Goal: Book appointment/travel/reservation

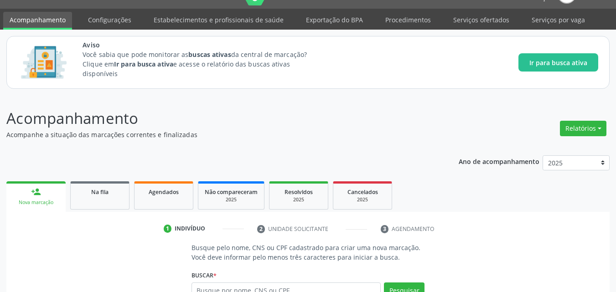
scroll to position [14, 0]
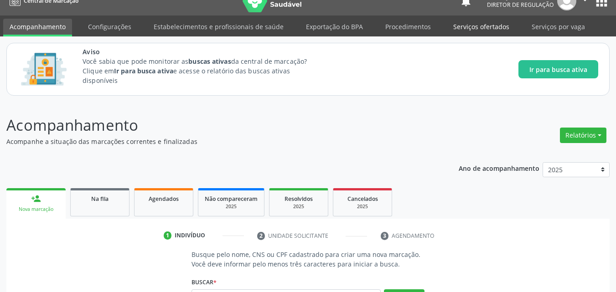
click at [466, 34] on link "Serviços ofertados" at bounding box center [481, 27] width 69 height 16
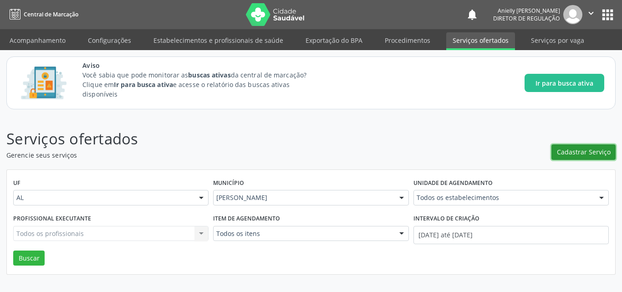
click at [595, 153] on span "Cadastrar Serviço" at bounding box center [584, 152] width 54 height 10
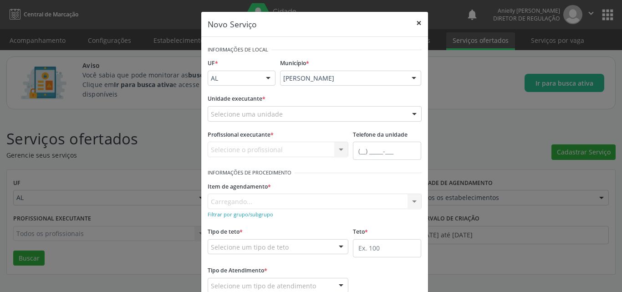
click at [414, 24] on button "×" at bounding box center [419, 23] width 18 height 22
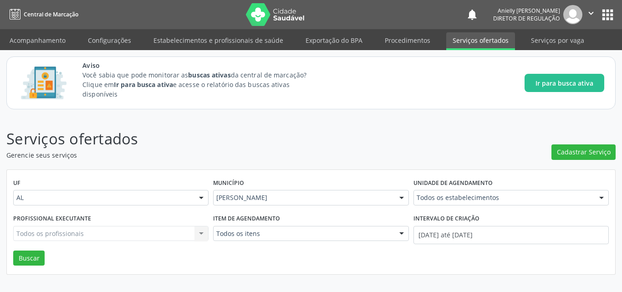
click at [412, 147] on p "Serviços ofertados" at bounding box center [219, 139] width 427 height 23
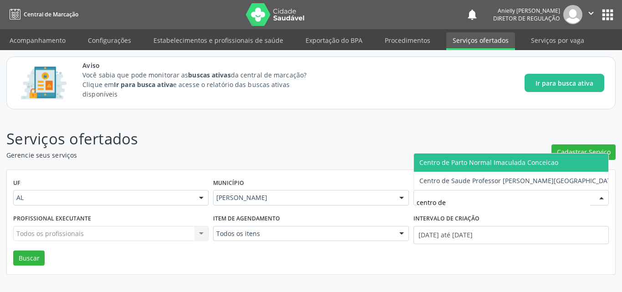
type input "centro de p"
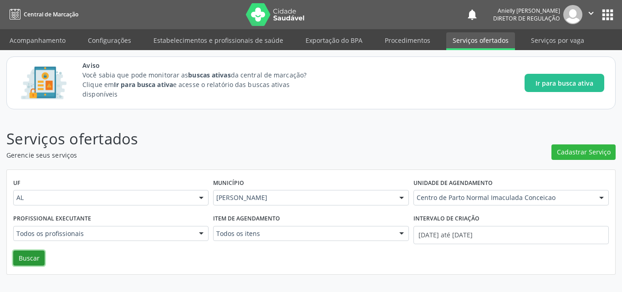
click at [33, 259] on button "Buscar" at bounding box center [28, 258] width 31 height 15
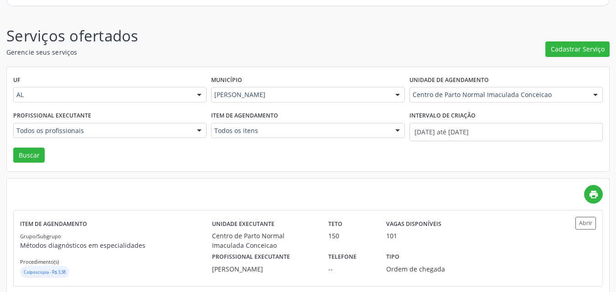
scroll to position [117, 0]
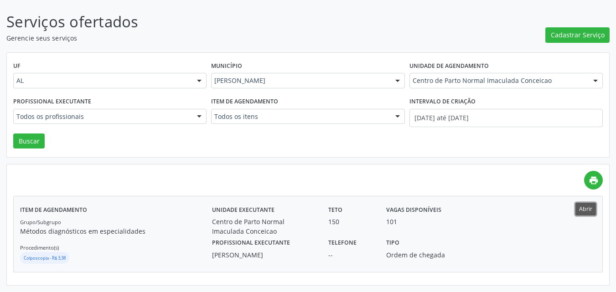
click at [582, 211] on button "Abrir" at bounding box center [585, 209] width 21 height 12
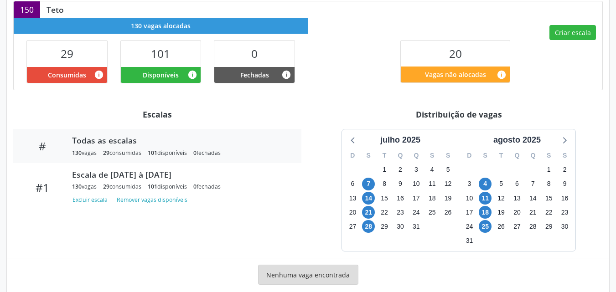
scroll to position [308, 0]
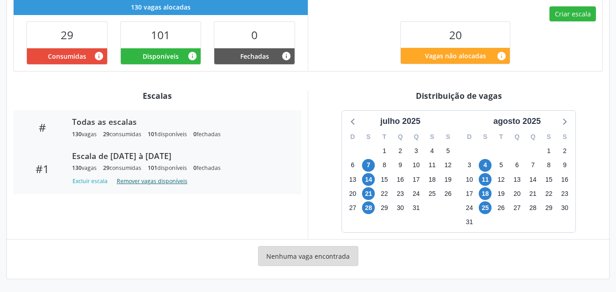
click at [136, 180] on button "Remover vagas disponíveis" at bounding box center [152, 181] width 78 height 12
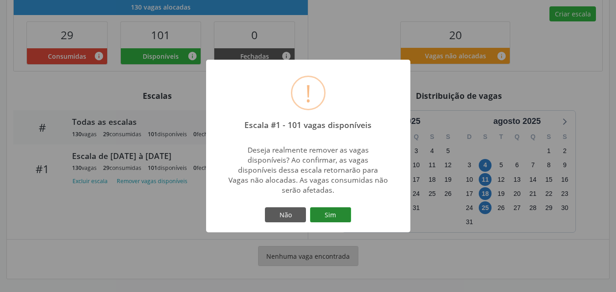
click at [323, 219] on button "Sim" at bounding box center [330, 214] width 41 height 15
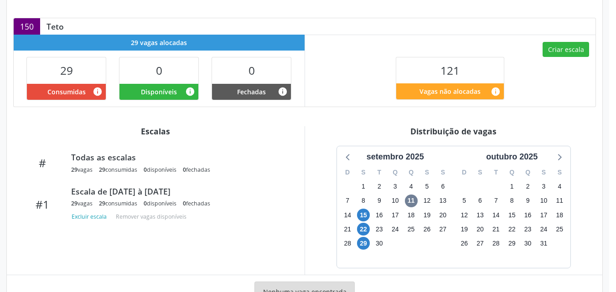
scroll to position [274, 0]
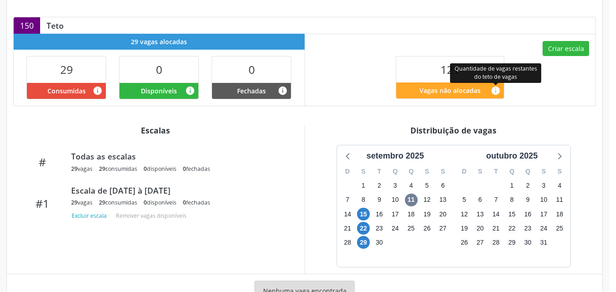
click at [494, 92] on icon "info" at bounding box center [495, 91] width 10 height 10
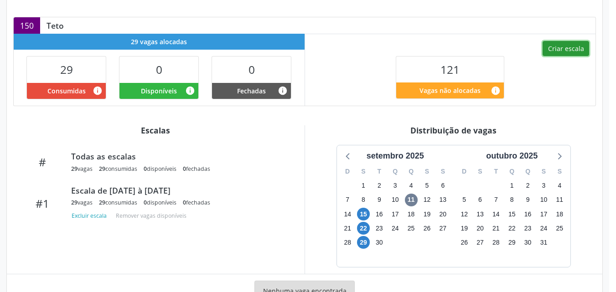
click at [559, 43] on button "Criar escala" at bounding box center [565, 48] width 46 height 15
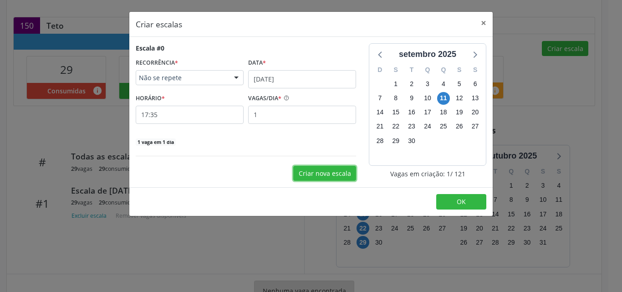
click at [329, 175] on button "Criar nova escala" at bounding box center [324, 173] width 63 height 15
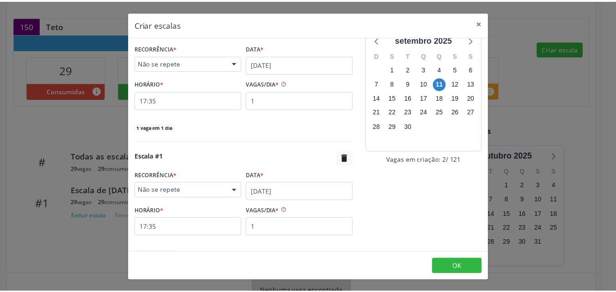
scroll to position [14, 0]
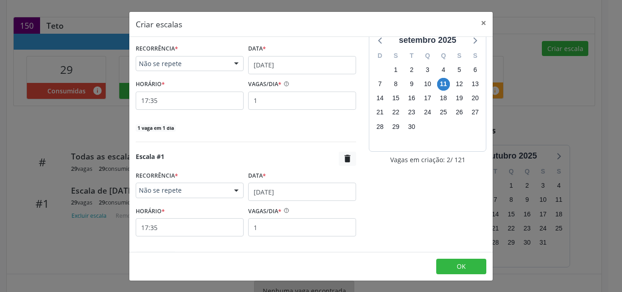
drag, startPoint x: 483, startPoint y: 144, endPoint x: 493, endPoint y: 112, distance: 34.2
click at [493, 112] on div "Criar escalas × Escala #0 RECORRÊNCIA * Não se repete Não se repete Diário/Sema…" at bounding box center [311, 146] width 365 height 270
click at [484, 22] on button "×" at bounding box center [484, 23] width 18 height 22
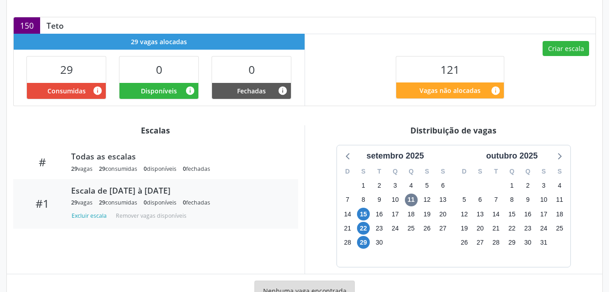
click at [154, 182] on div "#1 Escala de 15/09/2025 à 29/09/2025 29 vagas 29 consumidas 0 disponíveis 0 fec…" at bounding box center [155, 204] width 285 height 50
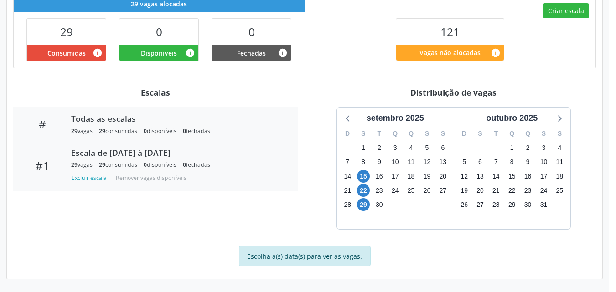
click at [122, 123] on div "Todas as escalas" at bounding box center [178, 118] width 214 height 10
click at [480, 164] on span "6" at bounding box center [479, 162] width 13 height 13
click at [482, 174] on span "13" at bounding box center [479, 176] width 13 height 13
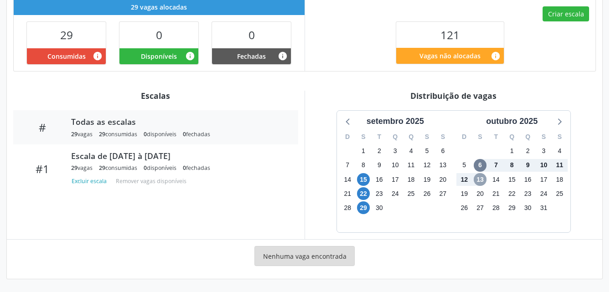
scroll to position [308, 0]
click at [482, 192] on span "20" at bounding box center [479, 193] width 13 height 13
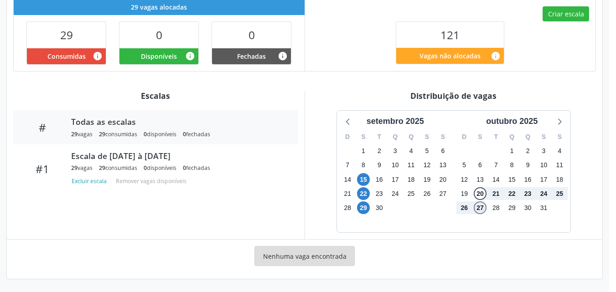
click at [480, 210] on span "27" at bounding box center [479, 207] width 13 height 13
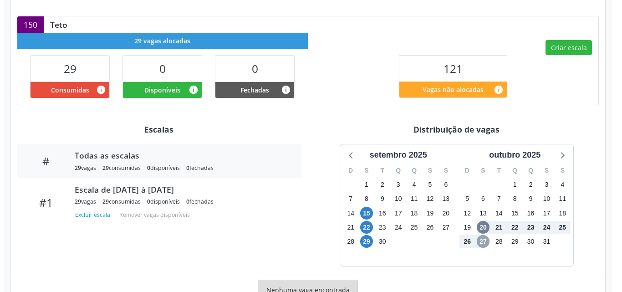
scroll to position [276, 0]
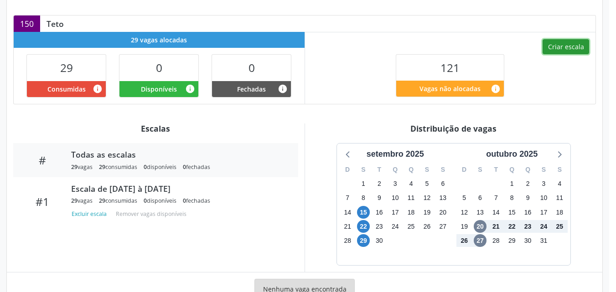
click at [566, 51] on button "Criar escala" at bounding box center [565, 46] width 46 height 15
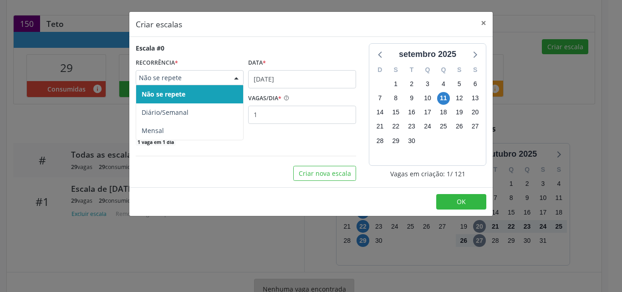
click at [198, 85] on div "Não se repete" at bounding box center [190, 77] width 108 height 15
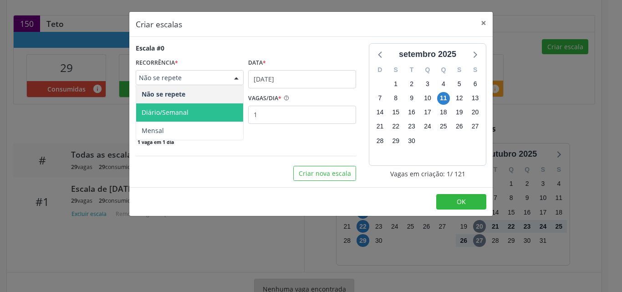
click at [193, 108] on span "Diário/Semanal" at bounding box center [189, 112] width 107 height 18
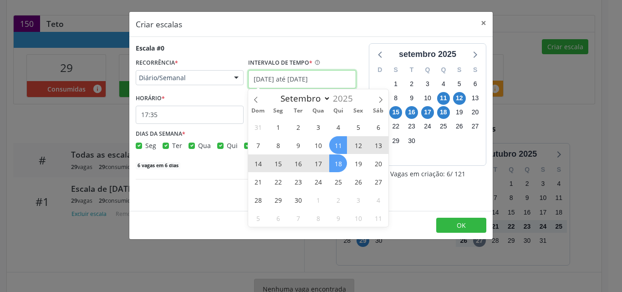
click at [276, 80] on input "11/09/2025 até 18/09/2025" at bounding box center [302, 79] width 108 height 18
click at [381, 103] on span at bounding box center [380, 96] width 15 height 15
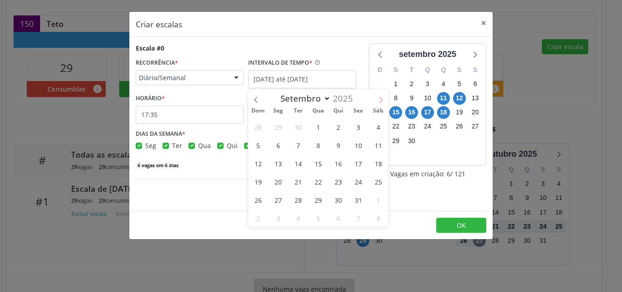
select select "9"
click at [317, 127] on span "1" at bounding box center [318, 127] width 18 height 18
type input "01/10/2025"
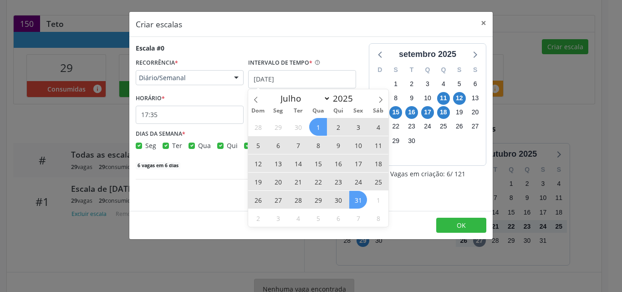
click at [356, 199] on span "31" at bounding box center [358, 200] width 18 height 18
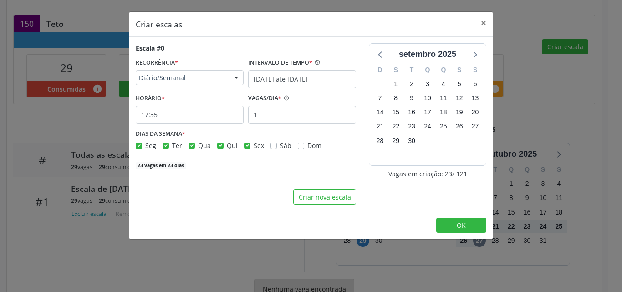
click at [254, 145] on label "Sex" at bounding box center [259, 146] width 10 height 10
click at [249, 145] on input "Sex" at bounding box center [247, 145] width 6 height 8
checkbox input "false"
click at [223, 144] on div "Qui" at bounding box center [227, 146] width 21 height 10
click at [198, 144] on label "Qua" at bounding box center [204, 146] width 13 height 10
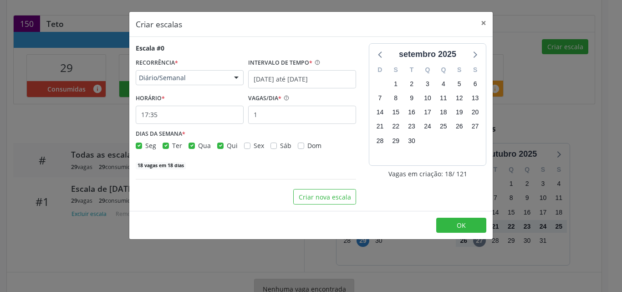
click at [191, 144] on input "Qua" at bounding box center [192, 145] width 6 height 8
checkbox input "false"
click at [227, 145] on label "Qui" at bounding box center [232, 146] width 11 height 10
click at [222, 145] on input "Qui" at bounding box center [220, 145] width 6 height 8
checkbox input "false"
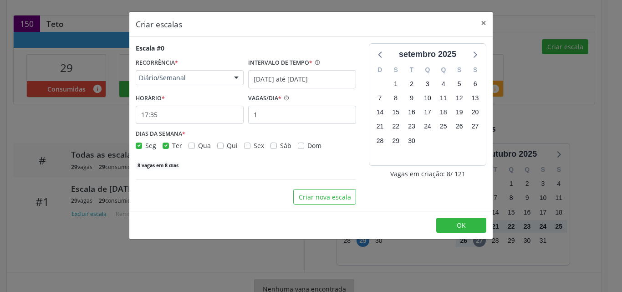
click at [172, 144] on label "Ter" at bounding box center [177, 146] width 10 height 10
click at [166, 144] on input "Ter" at bounding box center [166, 145] width 6 height 8
checkbox input "false"
click at [189, 116] on input "17:35" at bounding box center [190, 115] width 108 height 18
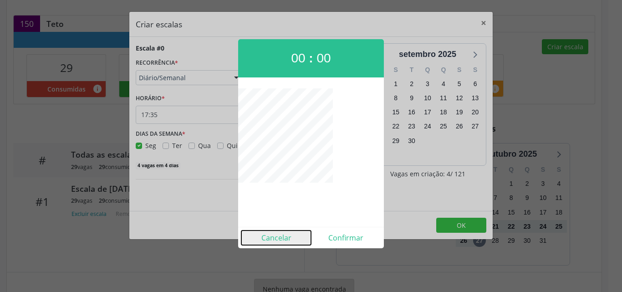
click at [259, 244] on button "Cancelar" at bounding box center [276, 238] width 70 height 15
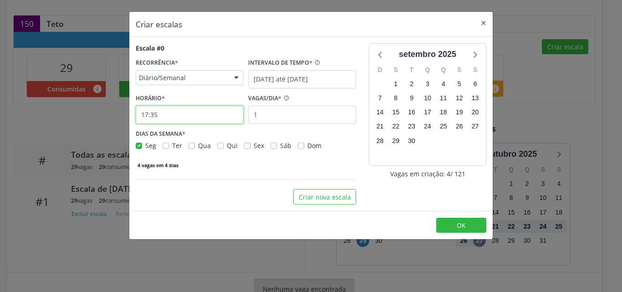
click at [165, 113] on input "17:35" at bounding box center [190, 115] width 108 height 18
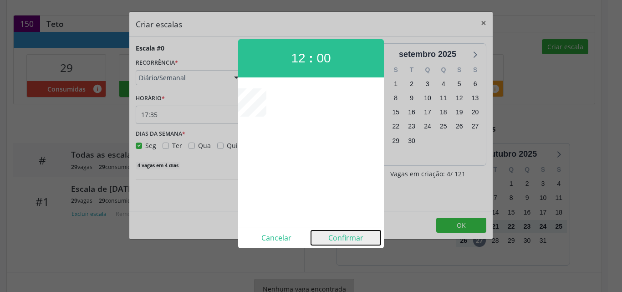
click at [337, 236] on button "Confirmar" at bounding box center [346, 238] width 70 height 15
type input "12:00"
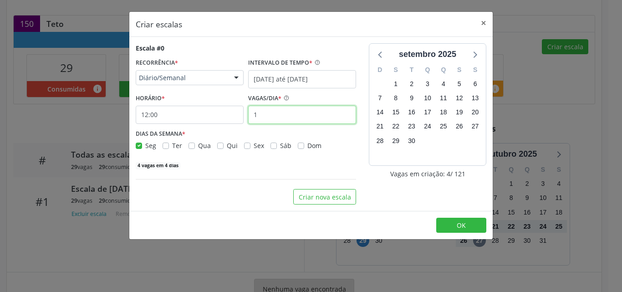
click at [304, 116] on input "1" at bounding box center [302, 115] width 108 height 18
type input "10"
click at [283, 164] on div "40 vagas em 4 dias" at bounding box center [246, 165] width 221 height 10
click at [290, 120] on input "10" at bounding box center [302, 115] width 108 height 18
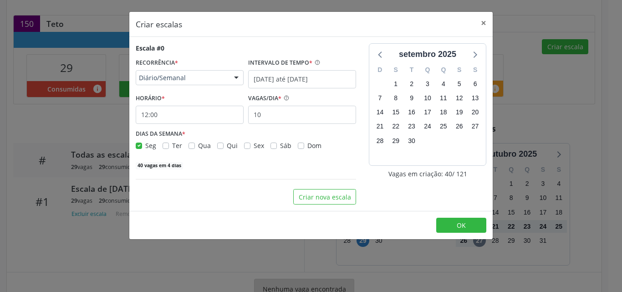
click at [262, 178] on div "Escala #0 RECORRÊNCIA * Diário/Semanal Não se repete Diário/Semanal Mensal Nenh…" at bounding box center [245, 123] width 233 height 161
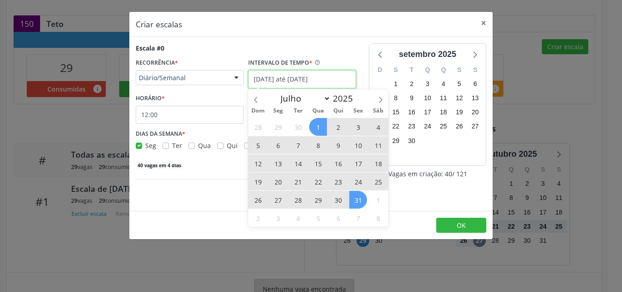
click at [344, 79] on input "01/10/2025 até 31/10/2025" at bounding box center [302, 79] width 108 height 18
click at [322, 128] on span "1" at bounding box center [318, 127] width 18 height 18
type input "01/10/2025"
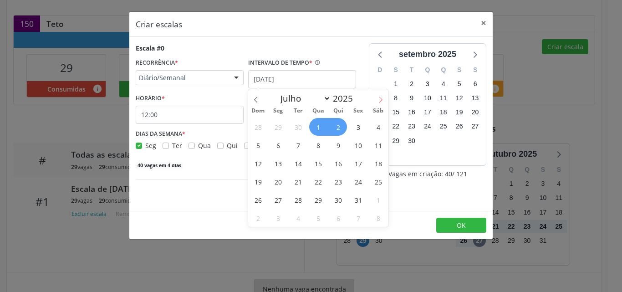
click at [385, 99] on span at bounding box center [380, 96] width 15 height 15
select select "10"
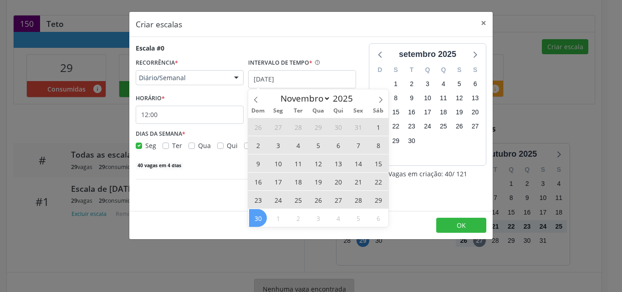
click at [262, 219] on span "30" at bounding box center [258, 218] width 18 height 18
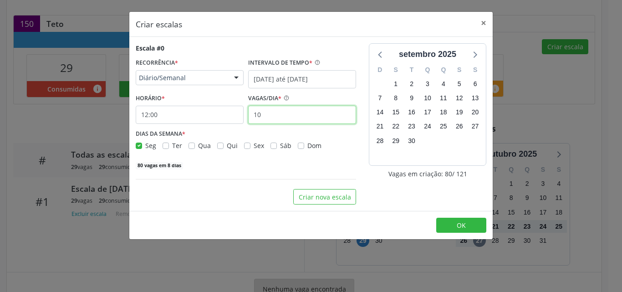
click at [322, 110] on input "10" at bounding box center [302, 115] width 108 height 18
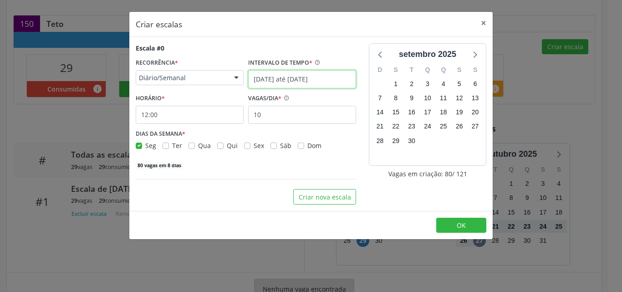
click at [338, 82] on input "01/10/2025 até 30/11/2025" at bounding box center [302, 79] width 108 height 18
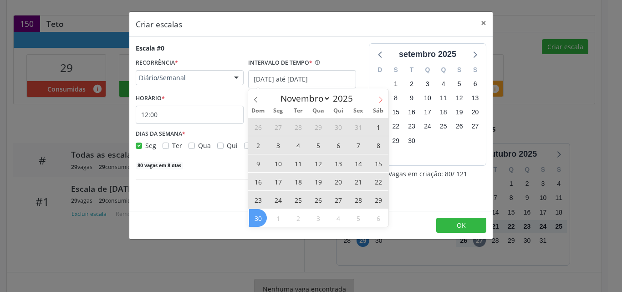
click at [375, 102] on span at bounding box center [380, 96] width 15 height 15
select select "11"
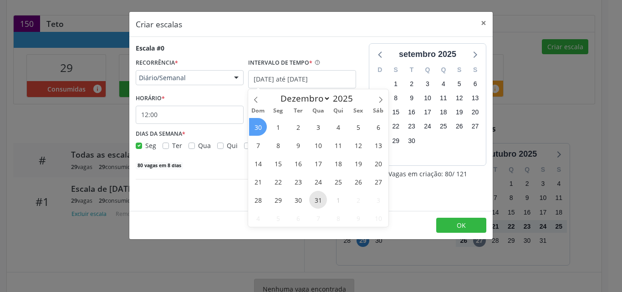
click at [317, 198] on span "31" at bounding box center [318, 200] width 18 height 18
type input "31/12/2025"
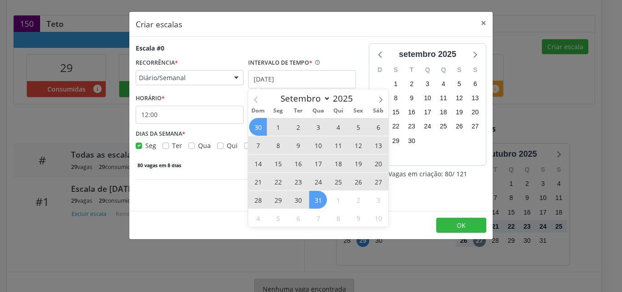
click at [252, 98] on span at bounding box center [255, 96] width 15 height 15
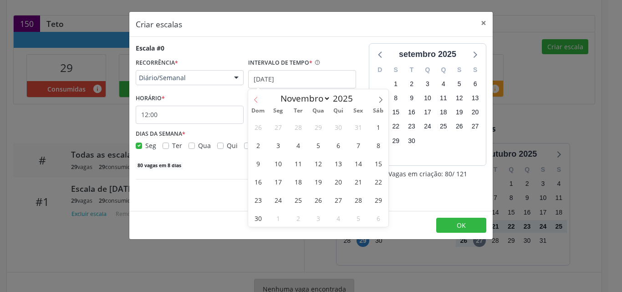
click at [252, 98] on span at bounding box center [255, 96] width 15 height 15
select select "9"
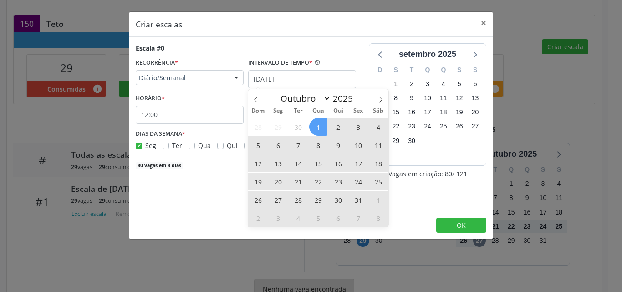
click at [321, 125] on span "1" at bounding box center [318, 127] width 18 height 18
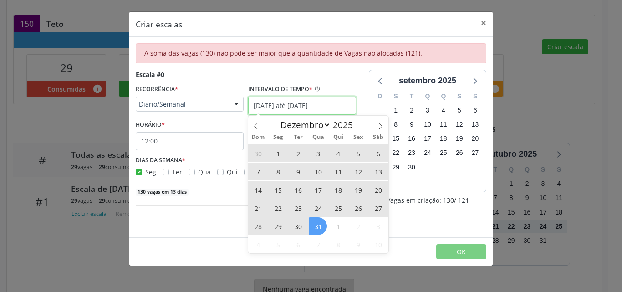
click at [342, 110] on input "01/10/2025 até 31/12/2025" at bounding box center [302, 106] width 108 height 18
click at [278, 226] on span "29" at bounding box center [278, 226] width 18 height 18
type input "29/12/2025"
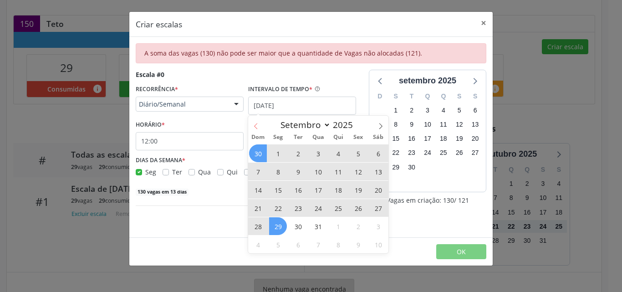
click at [261, 126] on span at bounding box center [255, 123] width 15 height 15
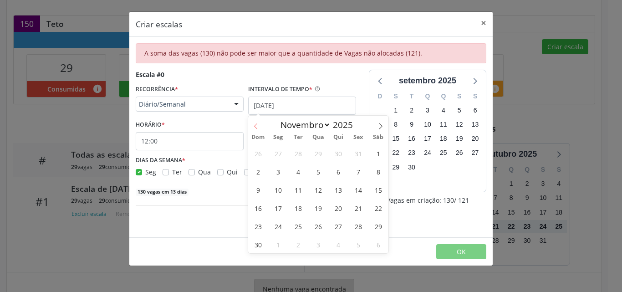
click at [261, 126] on span at bounding box center [255, 123] width 15 height 15
select select "9"
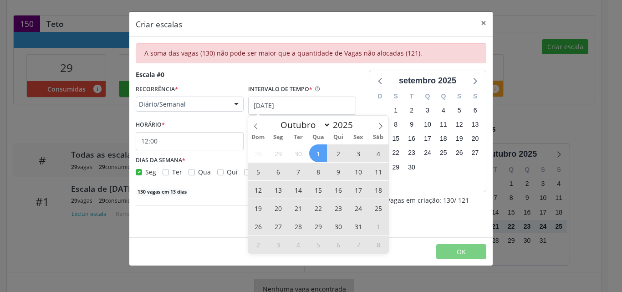
click at [315, 158] on span "1" at bounding box center [318, 153] width 18 height 18
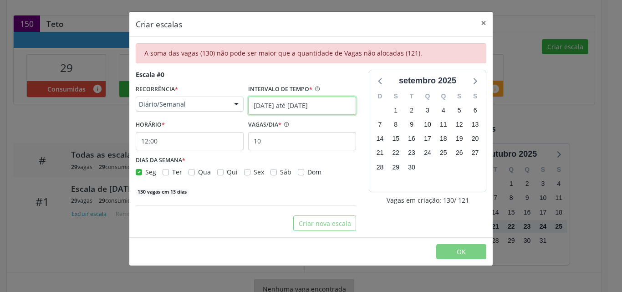
click at [330, 110] on input "01/10/2025 até 29/12/2025" at bounding box center [302, 106] width 108 height 18
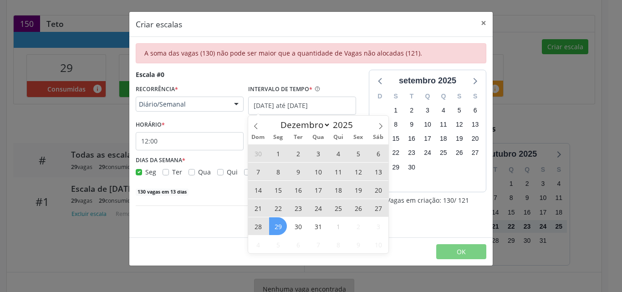
click at [299, 210] on span "23" at bounding box center [298, 208] width 18 height 18
type input "23/12/2025"
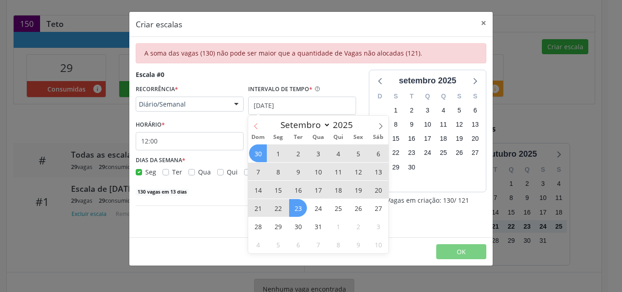
click at [256, 126] on icon at bounding box center [256, 126] width 6 height 6
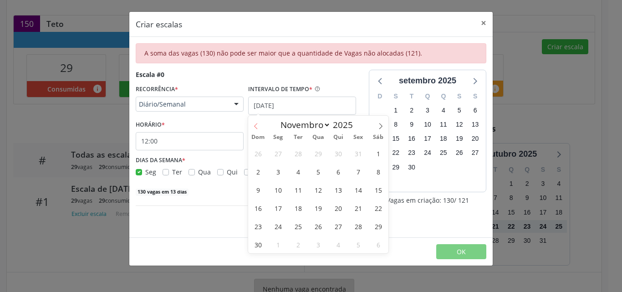
click at [256, 126] on icon at bounding box center [256, 126] width 6 height 6
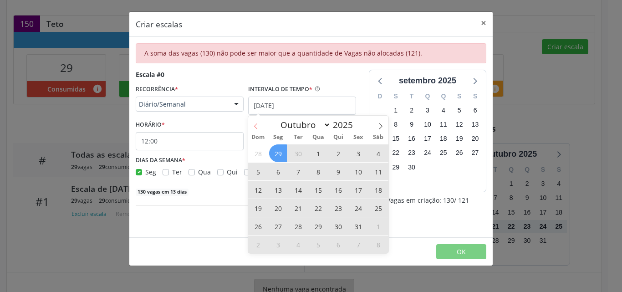
click at [256, 124] on icon at bounding box center [255, 126] width 3 height 6
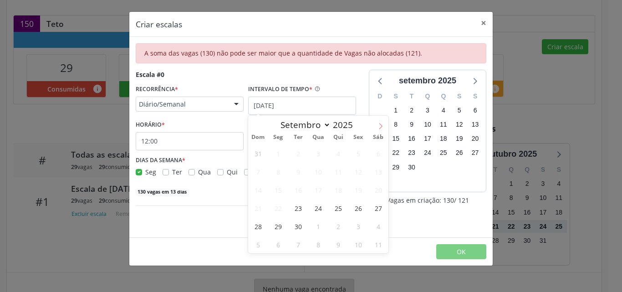
click at [383, 127] on icon at bounding box center [381, 126] width 6 height 6
select select "9"
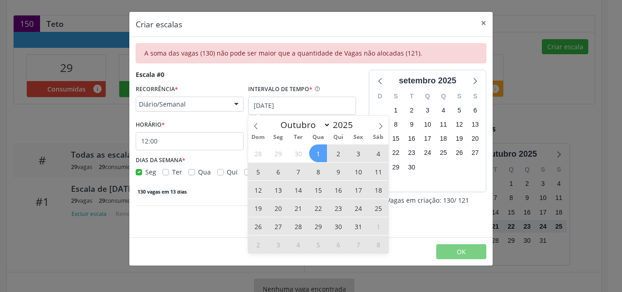
click at [319, 151] on span "1" at bounding box center [318, 153] width 18 height 18
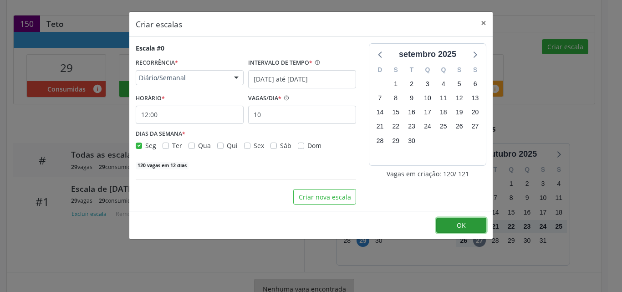
click at [448, 224] on button "OK" at bounding box center [462, 225] width 50 height 15
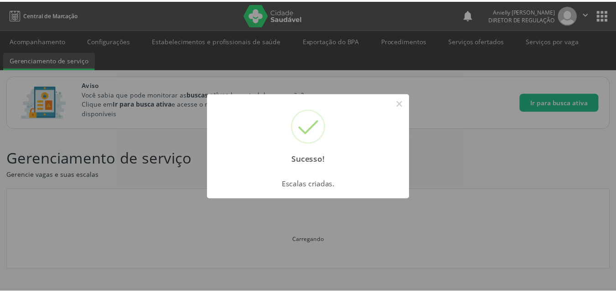
scroll to position [0, 0]
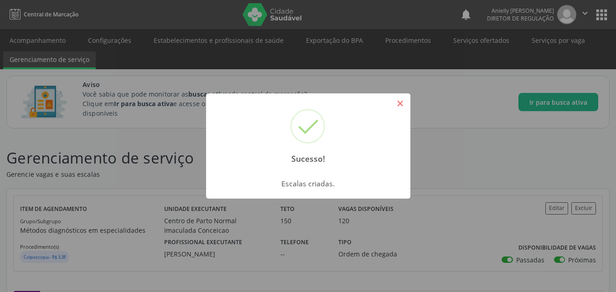
click at [394, 103] on button "×" at bounding box center [399, 103] width 15 height 15
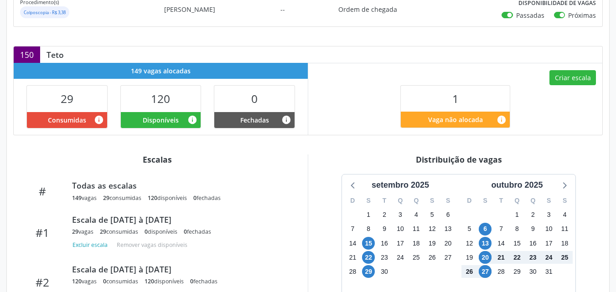
scroll to position [251, 0]
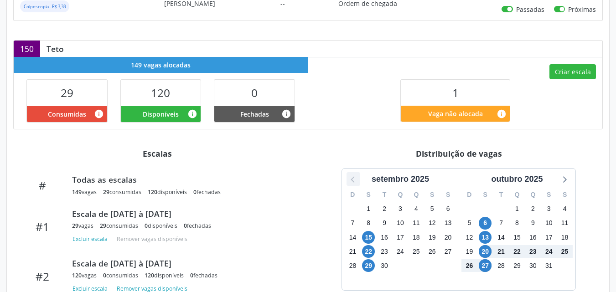
click at [355, 180] on icon at bounding box center [353, 179] width 12 height 12
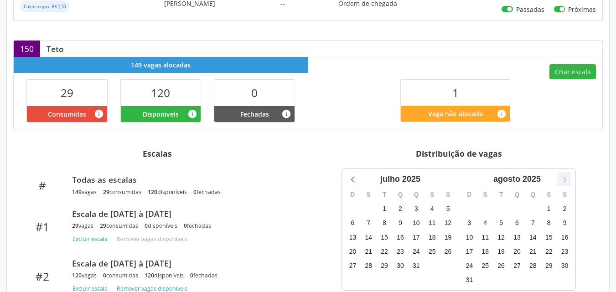
click at [562, 181] on icon at bounding box center [564, 179] width 12 height 12
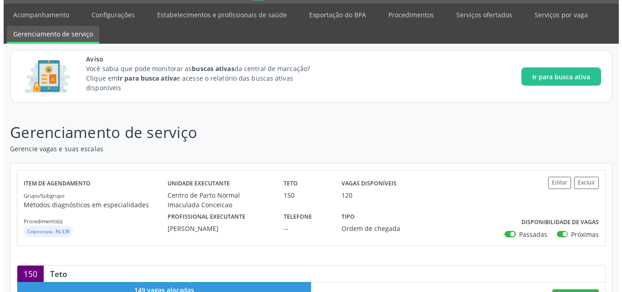
scroll to position [0, 0]
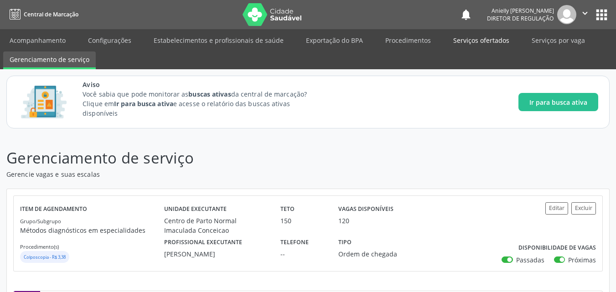
click at [458, 42] on link "Serviços ofertados" at bounding box center [481, 40] width 69 height 16
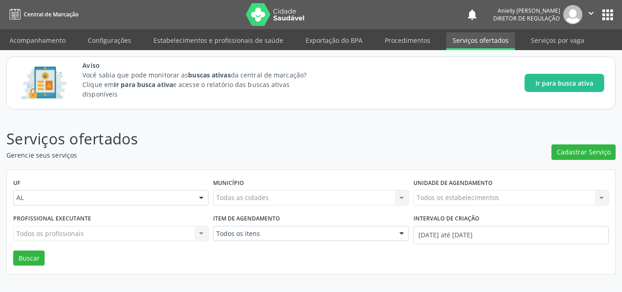
click at [604, 15] on button "apps" at bounding box center [608, 15] width 16 height 16
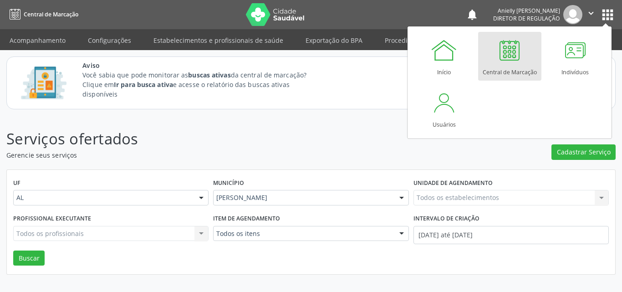
click at [513, 66] on div "Central de Marcação" at bounding box center [510, 70] width 54 height 12
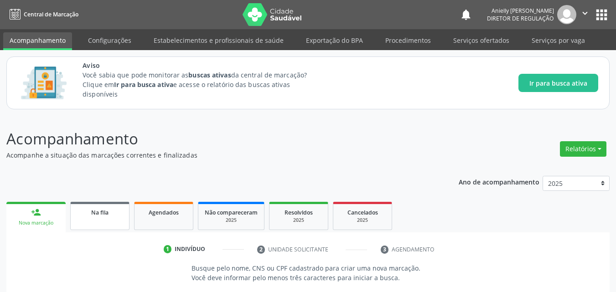
click at [102, 213] on span "Na fila" at bounding box center [99, 213] width 17 height 8
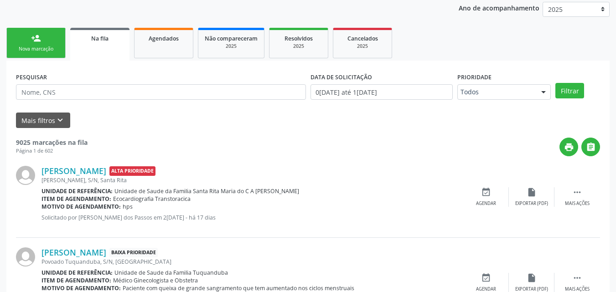
scroll to position [142, 0]
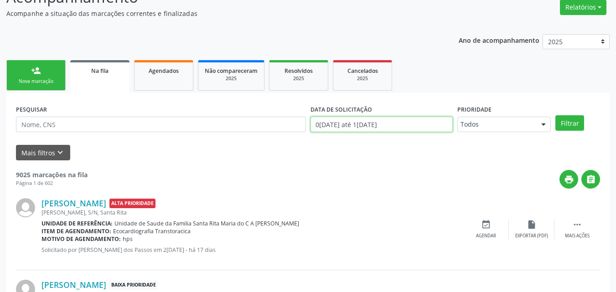
click at [412, 127] on input "0[DATE] até 1[DATE]" at bounding box center [381, 124] width 143 height 15
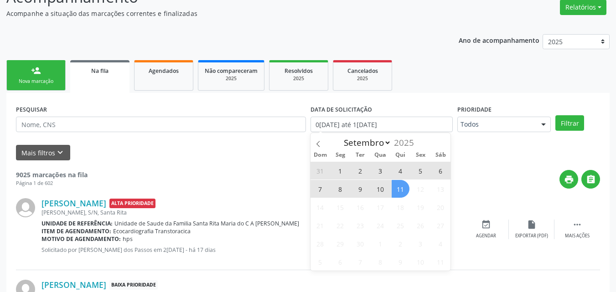
click at [205, 158] on div "Mais filtros keyboard_arrow_down" at bounding box center [308, 153] width 588 height 16
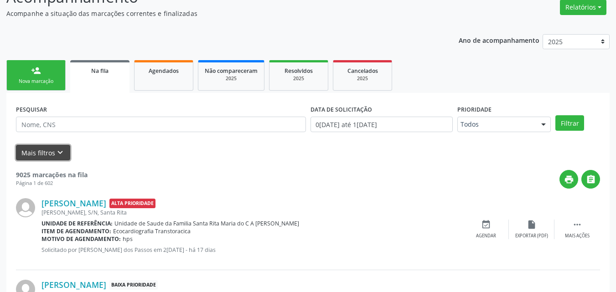
click at [34, 150] on button "Mais filtros keyboard_arrow_down" at bounding box center [43, 153] width 54 height 16
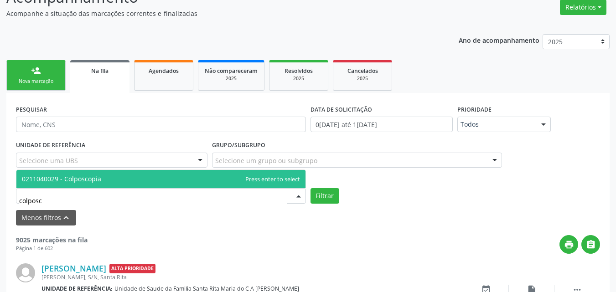
type input "colposco"
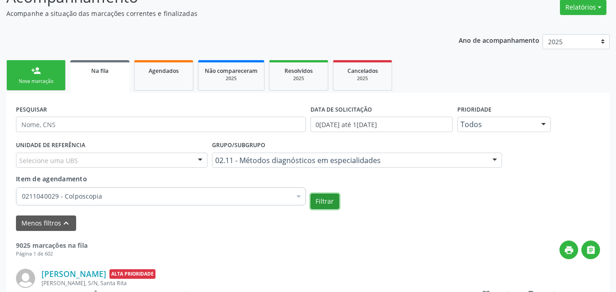
click at [319, 196] on button "Filtrar" at bounding box center [324, 201] width 29 height 15
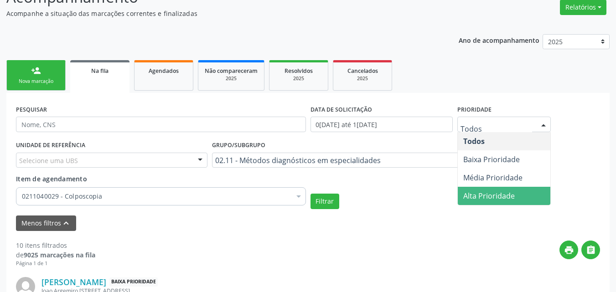
click at [518, 195] on span "Alta Prioridade" at bounding box center [503, 196] width 92 height 18
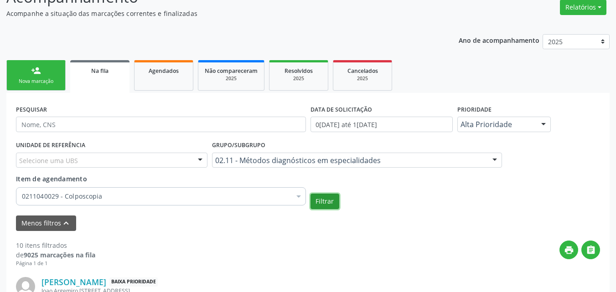
click at [319, 195] on button "Filtrar" at bounding box center [324, 201] width 29 height 15
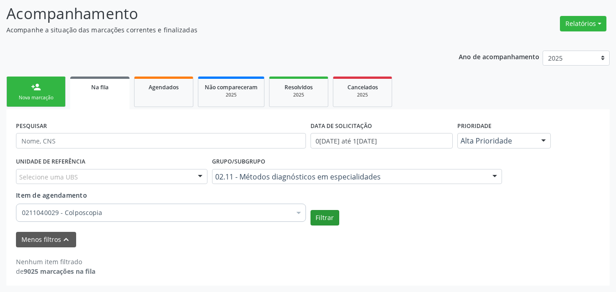
scroll to position [125, 0]
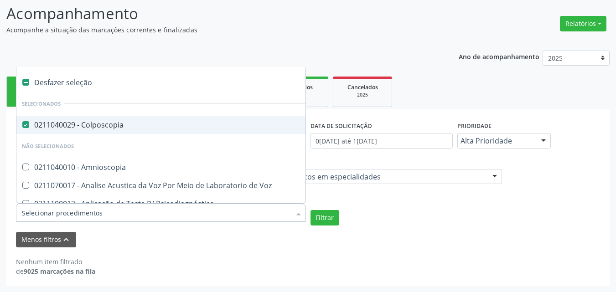
click at [193, 128] on div "0211040029 - Colposcopia" at bounding box center [229, 124] width 414 height 7
checkbox Colposcopia "true"
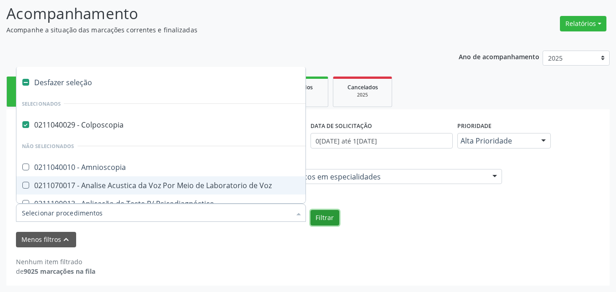
click at [313, 216] on button "Filtrar" at bounding box center [324, 217] width 29 height 15
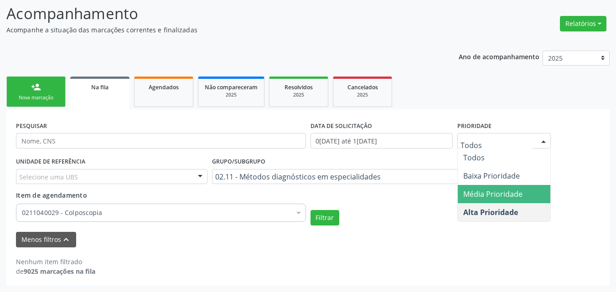
click at [485, 196] on span "Média Prioridade" at bounding box center [492, 194] width 59 height 10
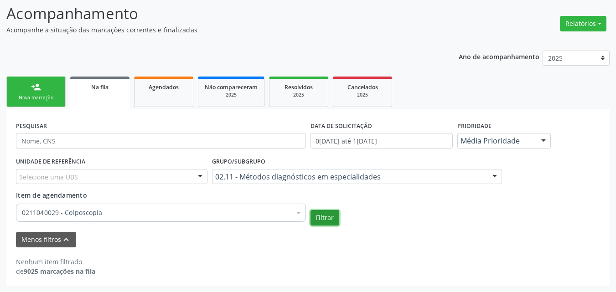
click at [331, 220] on button "Filtrar" at bounding box center [324, 217] width 29 height 15
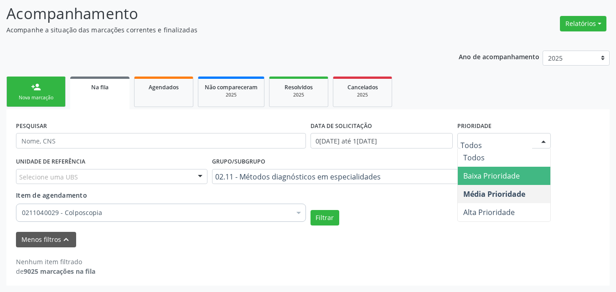
click at [483, 182] on span "Baixa Prioridade" at bounding box center [503, 176] width 92 height 18
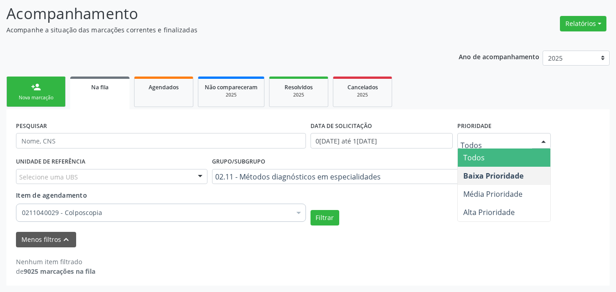
click at [503, 159] on span "Todos" at bounding box center [503, 158] width 92 height 18
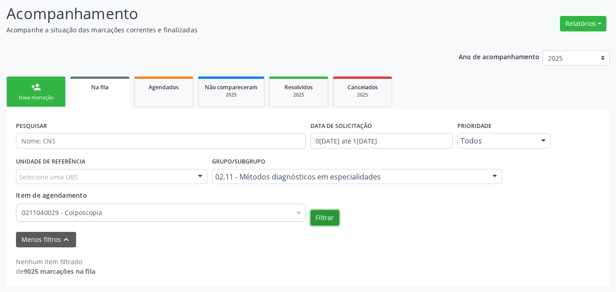
click at [330, 221] on button "Filtrar" at bounding box center [324, 217] width 29 height 15
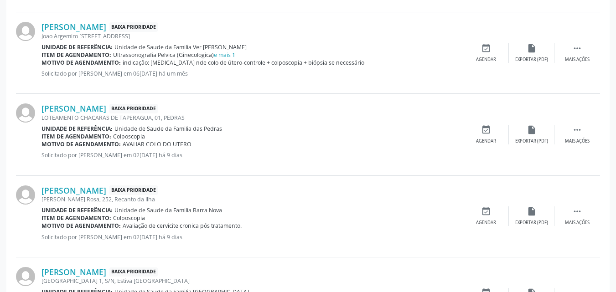
scroll to position [481, 0]
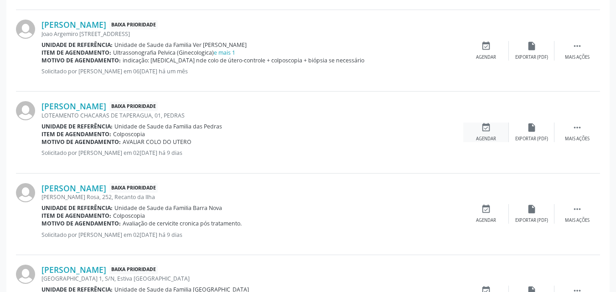
click at [477, 136] on div "Agendar" at bounding box center [486, 139] width 20 height 6
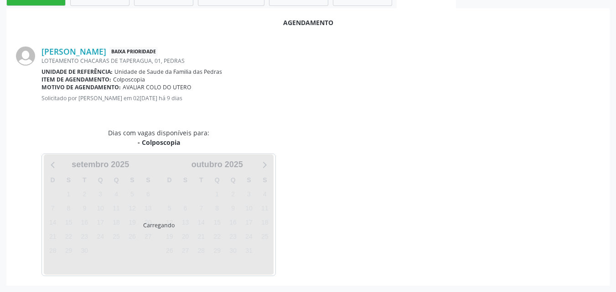
scroll to position [248, 0]
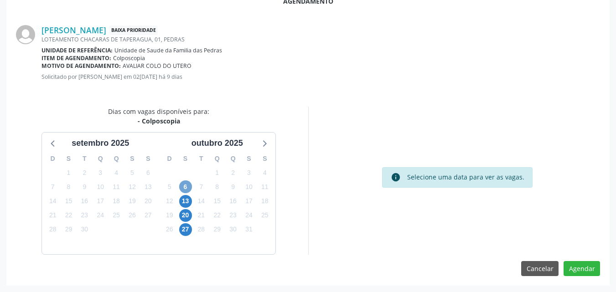
click at [189, 185] on span "6" at bounding box center [185, 186] width 13 height 13
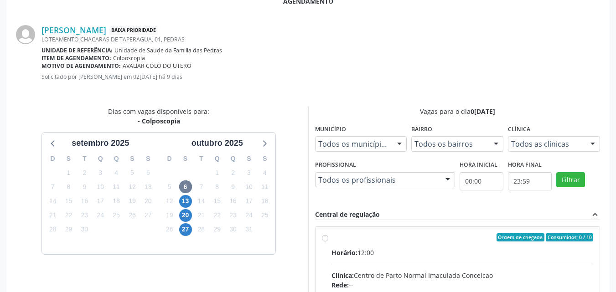
click at [328, 241] on input "Ordem de chegada Consumidos: 0 / 10 Horário: 12:00 Clínica: Centro de Parto Nor…" at bounding box center [325, 237] width 6 height 8
radio input "true"
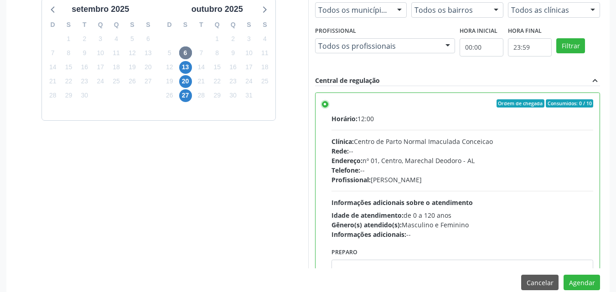
scroll to position [396, 0]
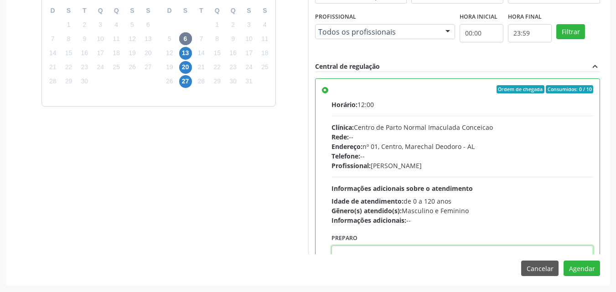
click at [436, 254] on textarea at bounding box center [462, 263] width 262 height 35
paste textarea "LAUDO DE CITOLOGIA DE ATÉ 6 MESES; TRATAMENTO DE 7 A 10 DIAS COM POMADA OU HORM…"
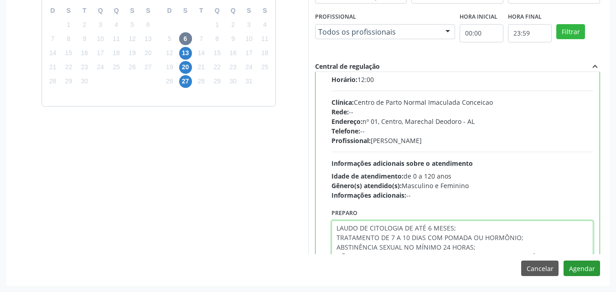
type textarea "LAUDO DE CITOLOGIA DE ATÉ 6 MESES; TRATAMENTO DE 7 A 10 DIAS COM POMADA OU HORM…"
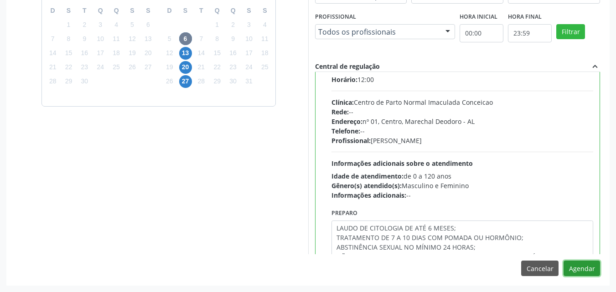
click at [581, 270] on button "Agendar" at bounding box center [581, 268] width 36 height 15
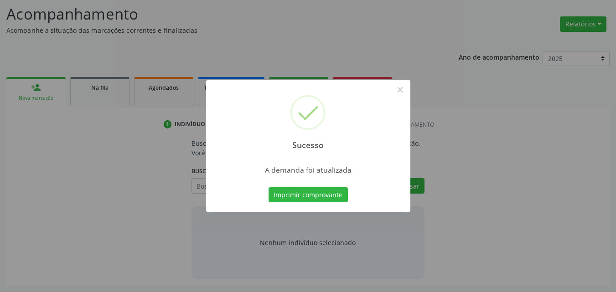
scroll to position [125, 0]
click at [339, 199] on button "Imprimir comprovante" at bounding box center [307, 194] width 79 height 15
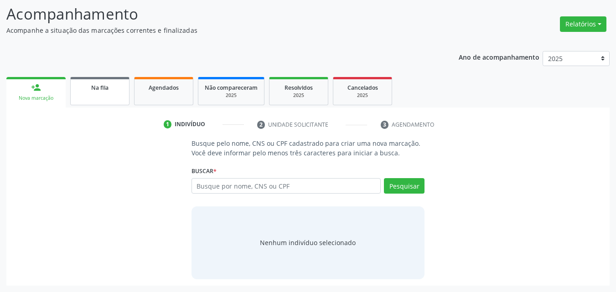
click at [99, 96] on link "Na fila" at bounding box center [99, 91] width 59 height 28
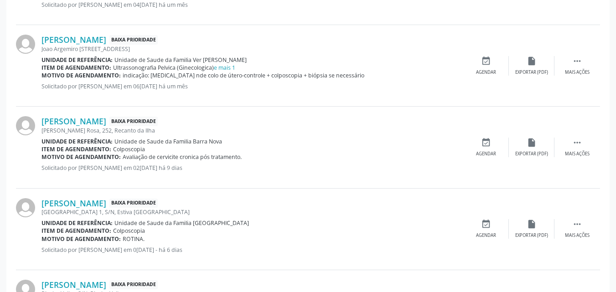
scroll to position [410, 0]
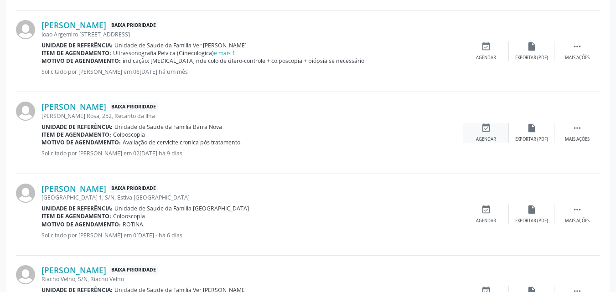
click at [473, 139] on div "event_available Agendar" at bounding box center [486, 133] width 46 height 20
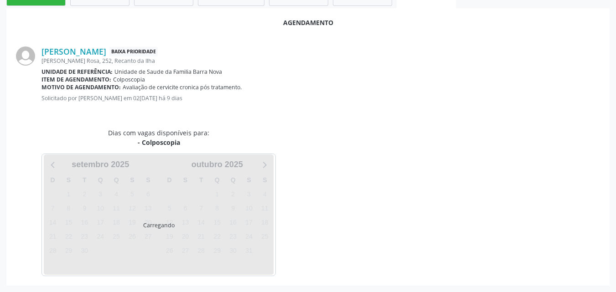
scroll to position [248, 0]
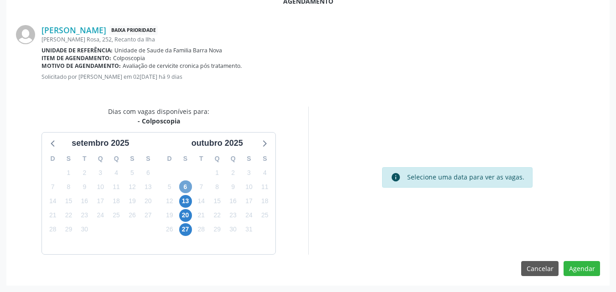
click at [189, 185] on span "6" at bounding box center [185, 186] width 13 height 13
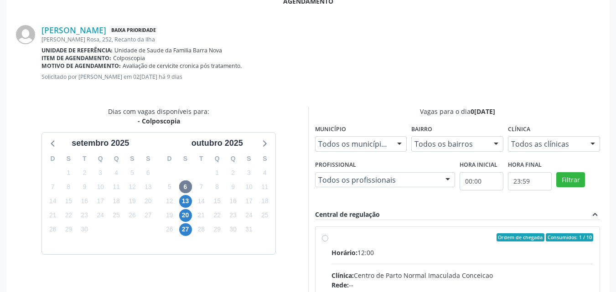
click at [328, 241] on input "Ordem de chegada Consumidos: 1 / 10 Horário: 12:00 Clínica: Centro de Parto Nor…" at bounding box center [325, 237] width 6 height 8
radio input "true"
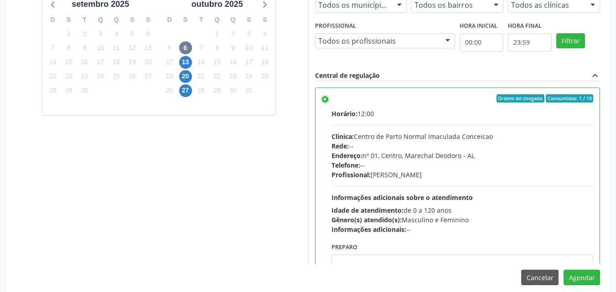
scroll to position [389, 0]
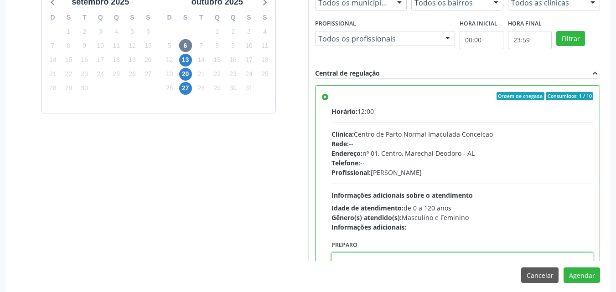
click at [448, 258] on textarea at bounding box center [462, 269] width 262 height 35
paste textarea "LAUDO DE CITOLOGIA DE ATÉ 6 MESES; TRATAMENTO DE 7 A 10 DIAS COM POMADA OU HORM…"
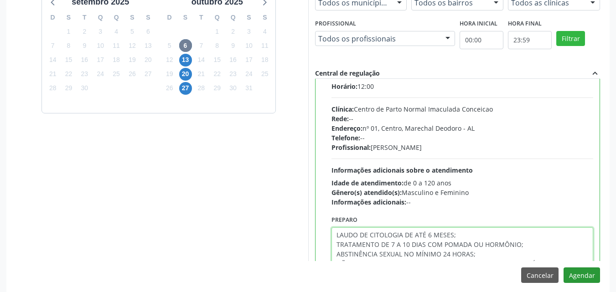
type textarea "LAUDO DE CITOLOGIA DE ATÉ 6 MESES; TRATAMENTO DE 7 A 10 DIAS COM POMADA OU HORM…"
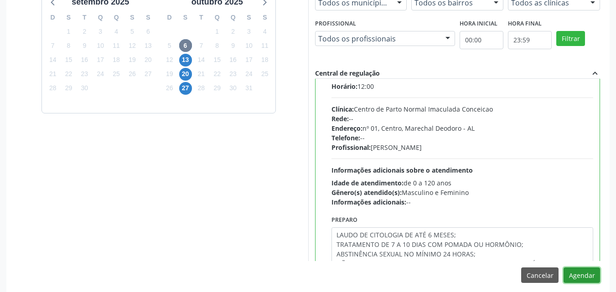
click at [572, 276] on button "Agendar" at bounding box center [581, 274] width 36 height 15
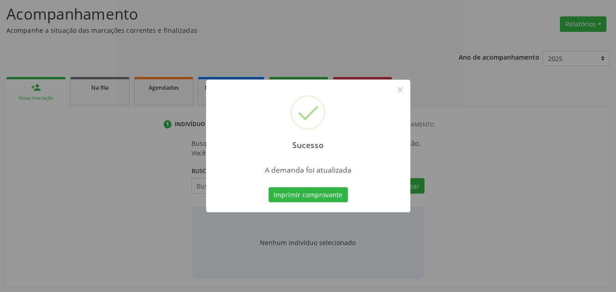
scroll to position [125, 0]
click at [327, 199] on button "Imprimir comprovante" at bounding box center [307, 194] width 79 height 15
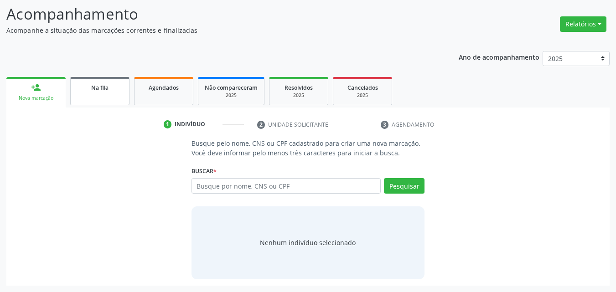
click at [116, 91] on div "Na fila" at bounding box center [100, 87] width 46 height 10
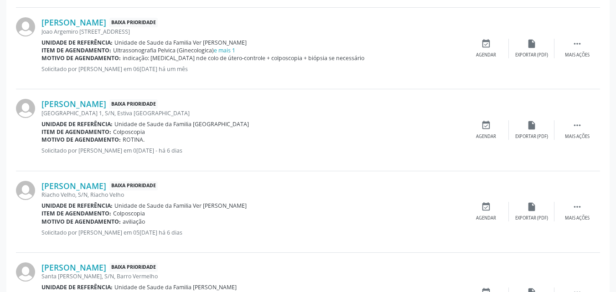
scroll to position [414, 0]
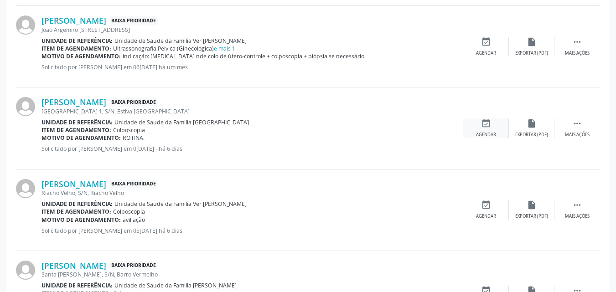
click at [485, 125] on icon "event_available" at bounding box center [486, 123] width 10 height 10
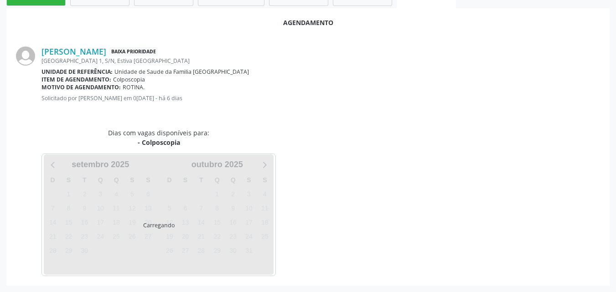
scroll to position [248, 0]
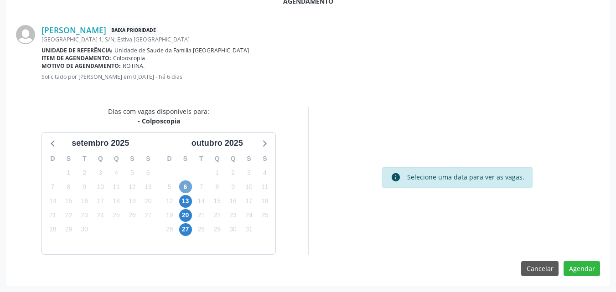
click at [182, 186] on span "6" at bounding box center [185, 186] width 13 height 13
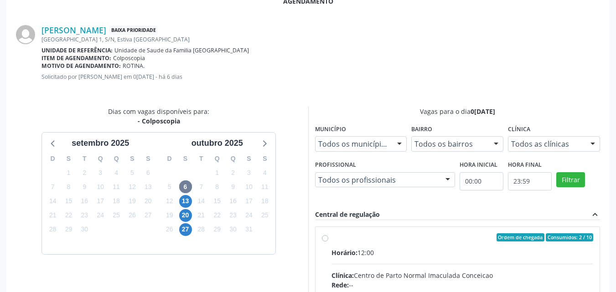
click at [328, 241] on input "Ordem de chegada Consumidos: 2 / 10 Horário: 12:00 Clínica: Centro de Parto Nor…" at bounding box center [325, 237] width 6 height 8
radio input "true"
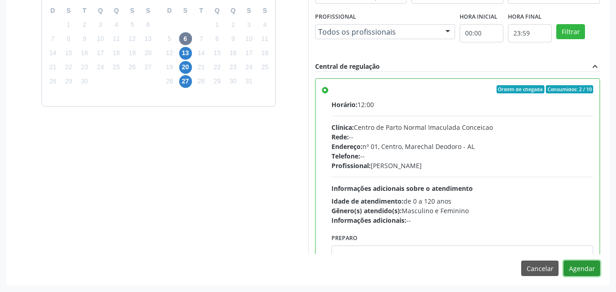
click at [574, 268] on button "Agendar" at bounding box center [581, 268] width 36 height 15
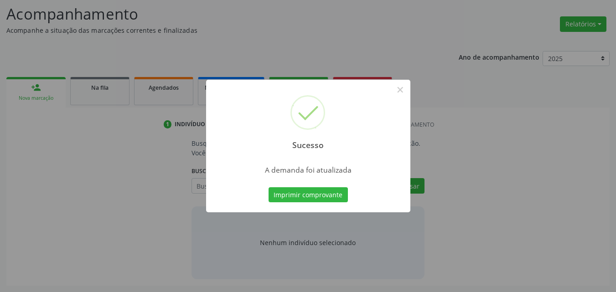
scroll to position [125, 0]
click at [318, 201] on button "Imprimir comprovante" at bounding box center [307, 194] width 79 height 15
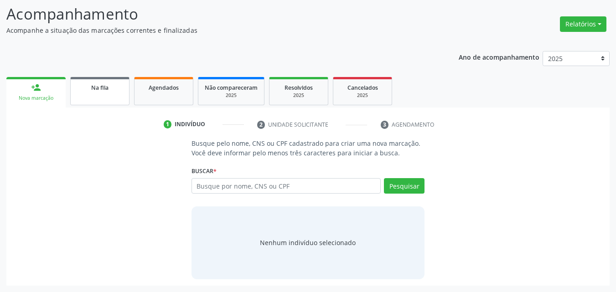
click at [85, 81] on link "Na fila" at bounding box center [99, 91] width 59 height 28
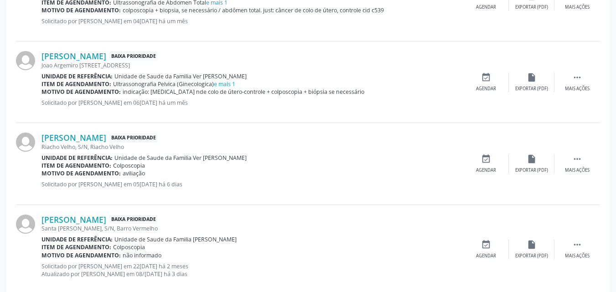
scroll to position [383, 0]
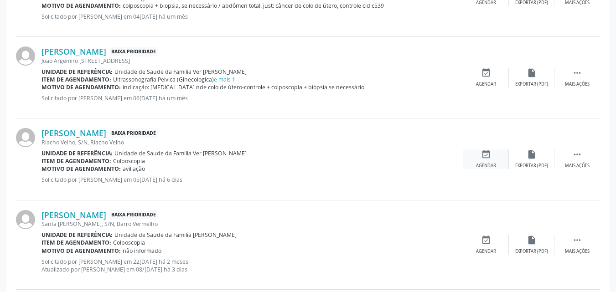
click at [479, 162] on div "event_available Agendar" at bounding box center [486, 159] width 46 height 20
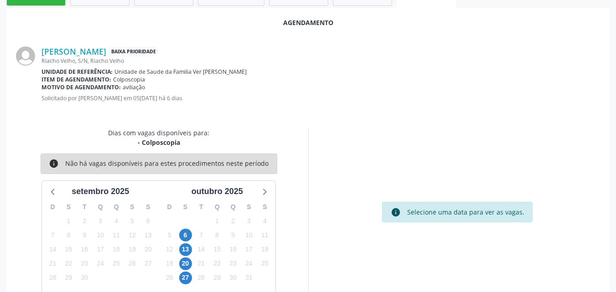
scroll to position [248, 0]
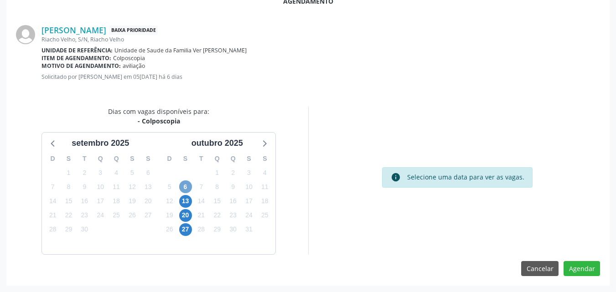
click at [185, 191] on span "6" at bounding box center [185, 186] width 13 height 13
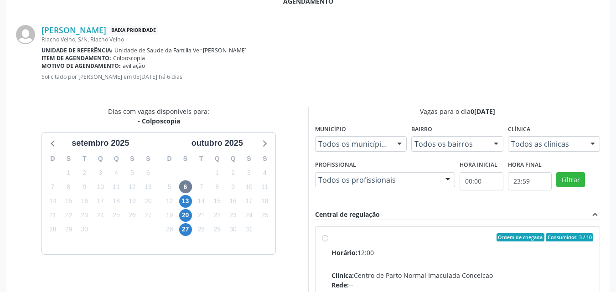
click at [531, 235] on span "Ordem de chegada" at bounding box center [520, 237] width 48 height 8
click at [328, 235] on input "Ordem de chegada Consumidos: 3 / 10 Horário: 12:00 Clínica: Centro de Parto Nor…" at bounding box center [325, 237] width 6 height 8
radio input "true"
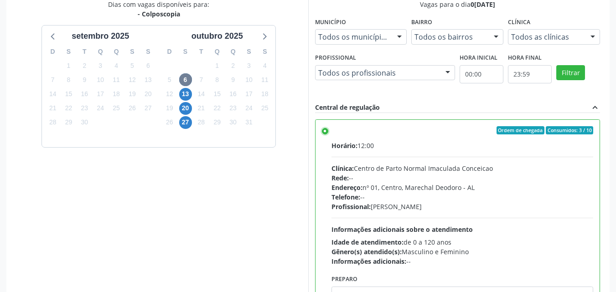
scroll to position [396, 0]
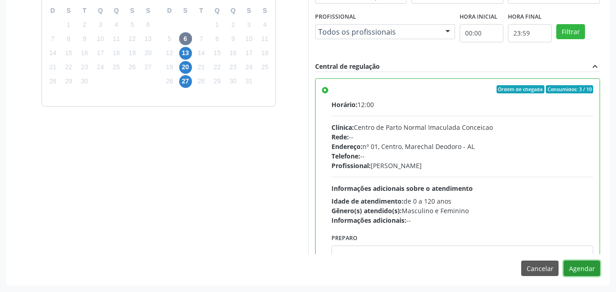
click at [580, 266] on button "Agendar" at bounding box center [581, 268] width 36 height 15
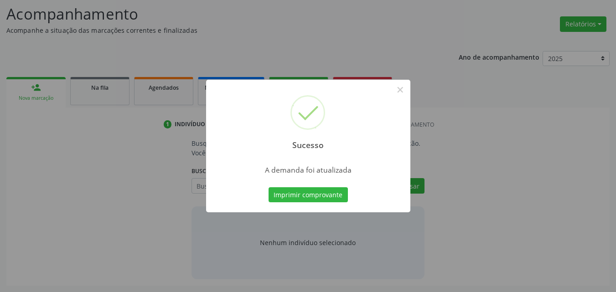
scroll to position [125, 0]
click at [268, 187] on button "Imprimir comprovante" at bounding box center [307, 194] width 79 height 15
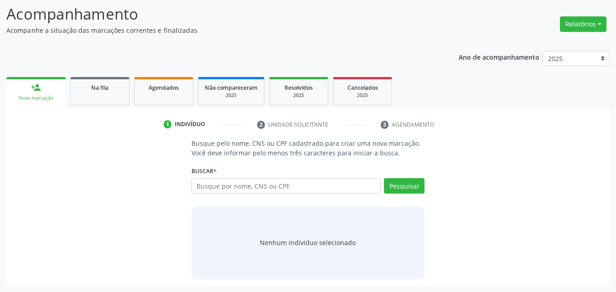
click at [85, 113] on div "1 Indivíduo 2 Unidade solicitante 3 Agendamento Busque pelo nome, CNS ou CPF ca…" at bounding box center [307, 197] width 603 height 178
click at [91, 100] on link "Na fila" at bounding box center [99, 91] width 59 height 28
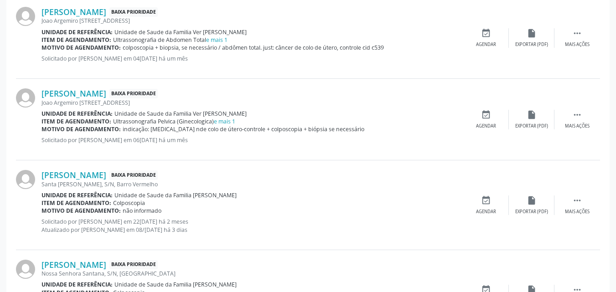
scroll to position [347, 0]
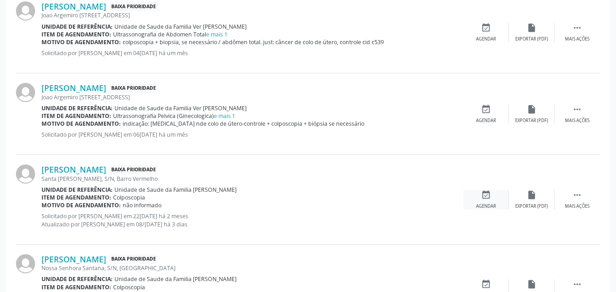
click at [494, 205] on div "Agendar" at bounding box center [486, 206] width 20 height 6
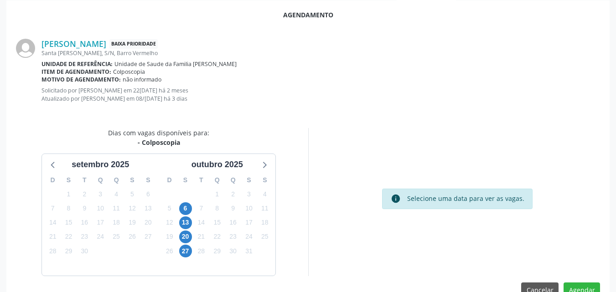
scroll to position [256, 0]
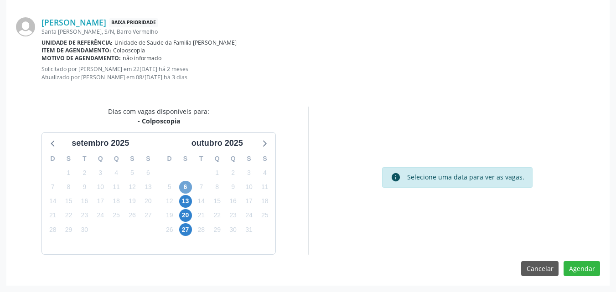
click at [186, 188] on span "6" at bounding box center [185, 187] width 13 height 13
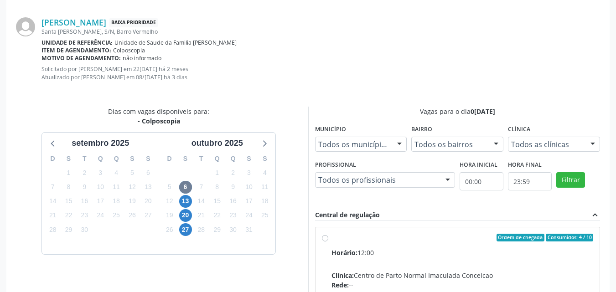
click at [373, 237] on div "Ordem de chegada Consumidos: 4 / 10" at bounding box center [462, 238] width 262 height 8
click at [328, 237] on input "Ordem de chegada Consumidos: 4 / 10 Horário: 12:00 Clínica: Centro de Parto Nor…" at bounding box center [325, 238] width 6 height 8
radio input "true"
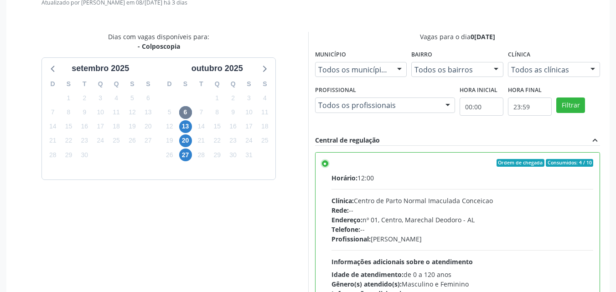
scroll to position [404, 0]
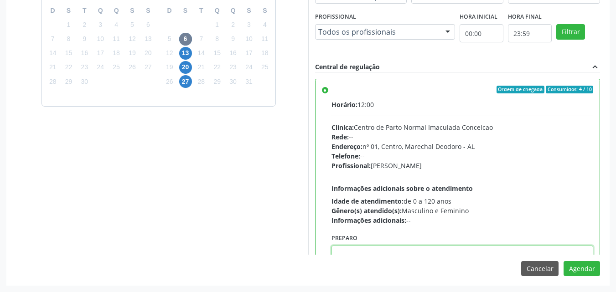
click at [534, 250] on textarea at bounding box center [462, 263] width 262 height 35
paste textarea "LAUDO DE CITOLOGIA DE ATÉ 6 MESES; TRATAMENTO DE 7 A 10 DIAS COM POMADA OU HORM…"
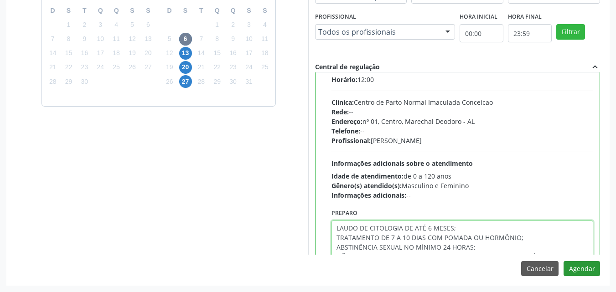
type textarea "LAUDO DE CITOLOGIA DE ATÉ 6 MESES; TRATAMENTO DE 7 A 10 DIAS COM POMADA OU HORM…"
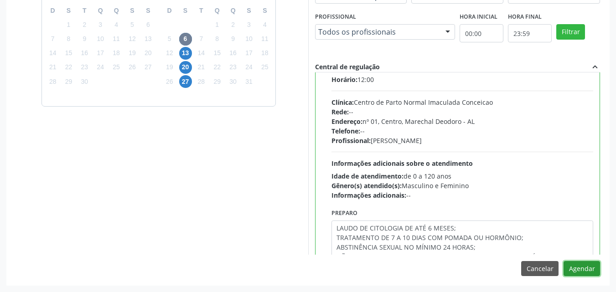
click at [575, 263] on button "Agendar" at bounding box center [581, 268] width 36 height 15
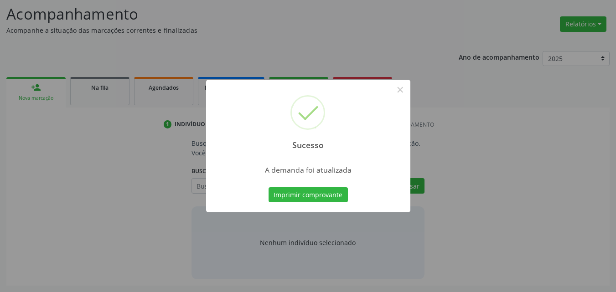
scroll to position [125, 0]
click at [268, 187] on button "Imprimir comprovante" at bounding box center [307, 194] width 79 height 15
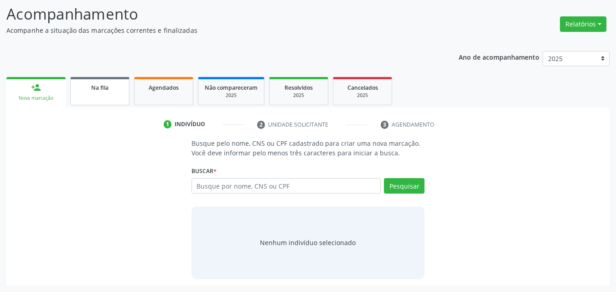
click at [112, 99] on link "Na fila" at bounding box center [99, 91] width 59 height 28
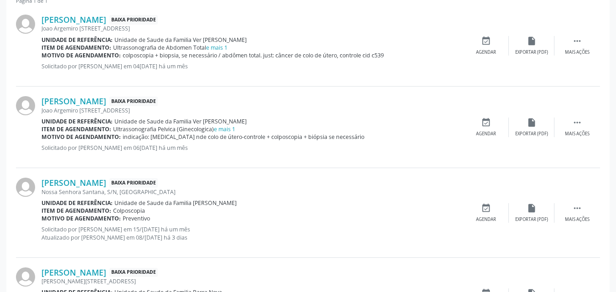
scroll to position [336, 0]
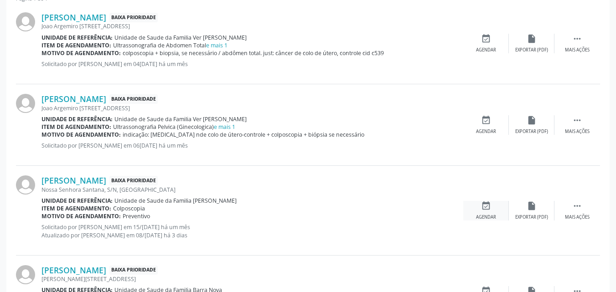
click at [482, 214] on div "Agendar" at bounding box center [486, 217] width 20 height 6
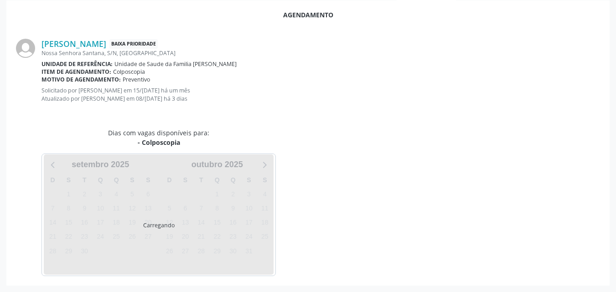
scroll to position [256, 0]
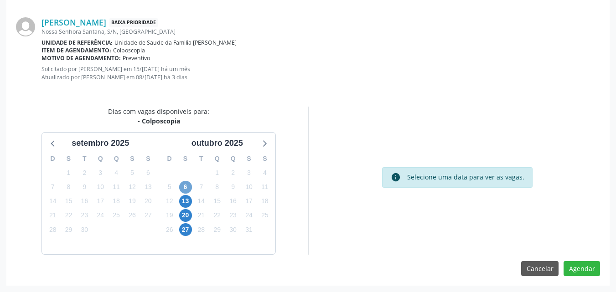
click at [185, 187] on span "6" at bounding box center [185, 187] width 13 height 13
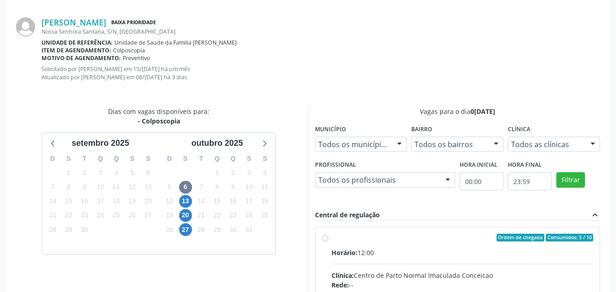
click at [328, 242] on input "Ordem de chegada Consumidos: 5 / 10 Horário: 12:00 Clínica: Centro de Parto Nor…" at bounding box center [325, 238] width 6 height 8
radio input "true"
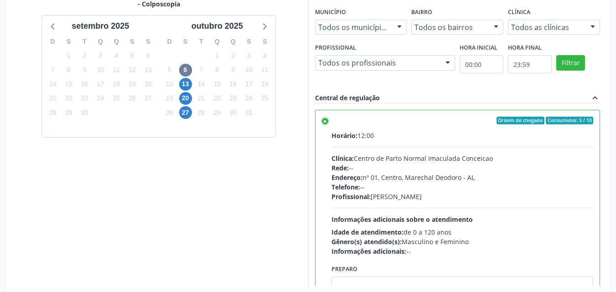
scroll to position [404, 0]
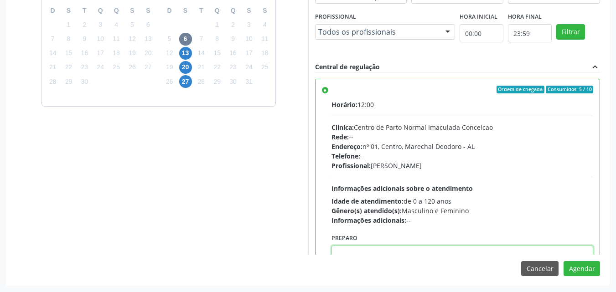
click at [534, 249] on textarea at bounding box center [462, 263] width 262 height 35
paste textarea "LAUDO DE CITOLOGIA DE ATÉ 6 MESES; TRATAMENTO DE 7 A 10 DIAS COM POMADA OU HORM…"
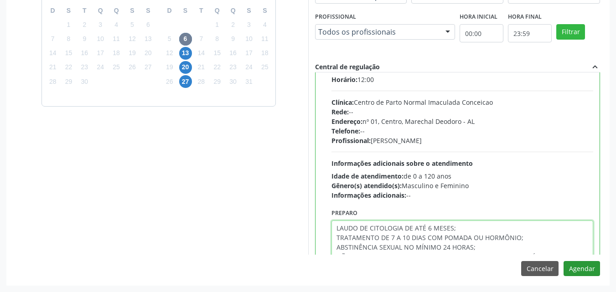
type textarea "LAUDO DE CITOLOGIA DE ATÉ 6 MESES; TRATAMENTO DE 7 A 10 DIAS COM POMADA OU HORM…"
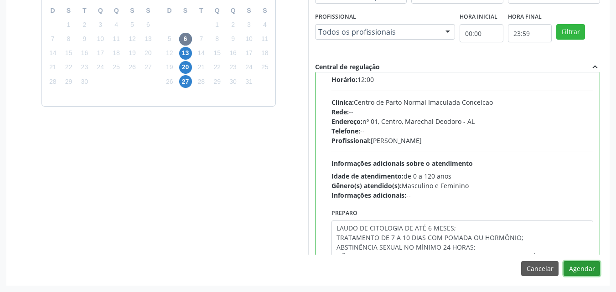
click at [566, 268] on button "Agendar" at bounding box center [581, 268] width 36 height 15
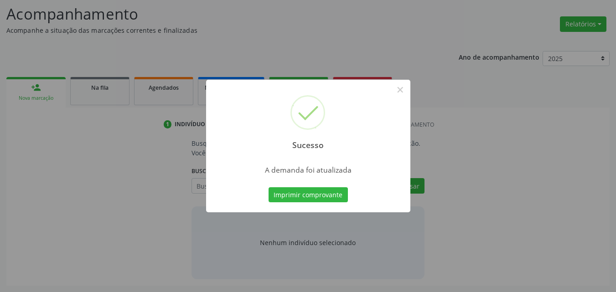
scroll to position [125, 0]
click at [268, 187] on button "Imprimir comprovante" at bounding box center [307, 194] width 79 height 15
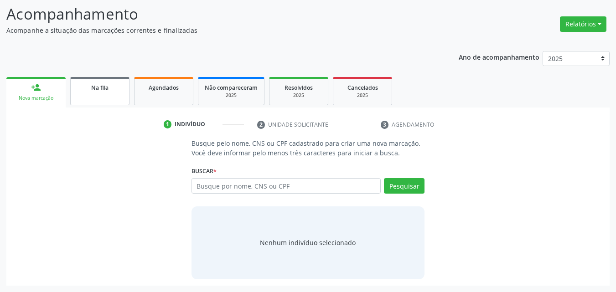
click at [111, 90] on div "Na fila" at bounding box center [100, 87] width 46 height 10
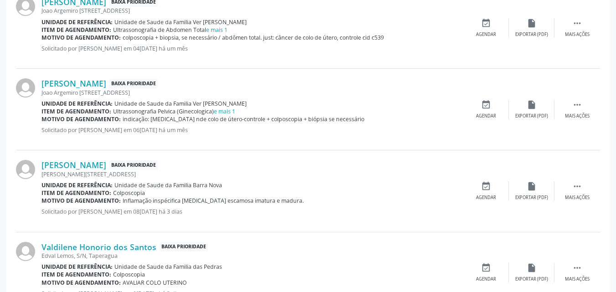
scroll to position [364, 0]
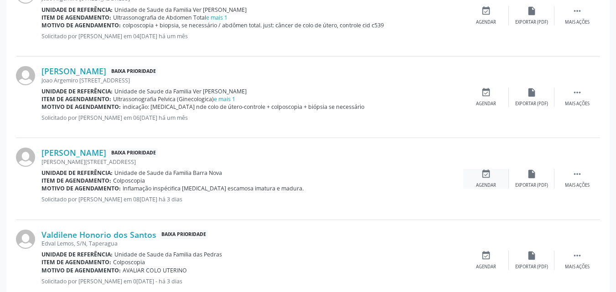
click at [489, 176] on icon "event_available" at bounding box center [486, 174] width 10 height 10
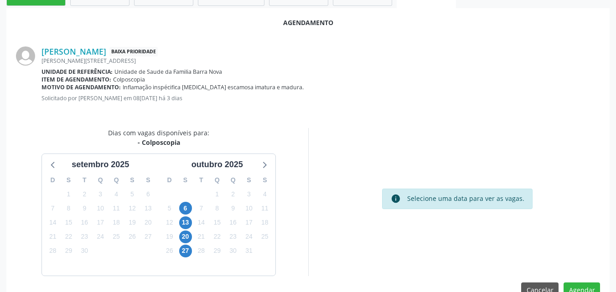
scroll to position [248, 0]
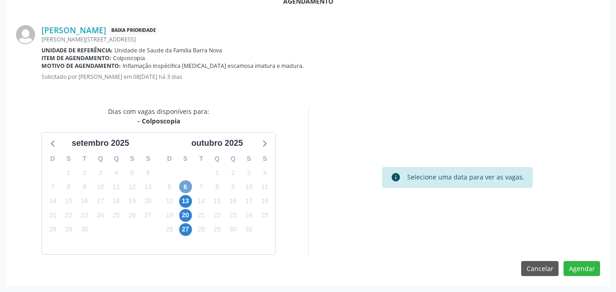
click at [184, 186] on span "6" at bounding box center [185, 186] width 13 height 13
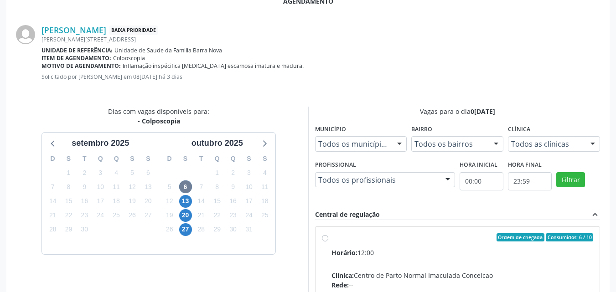
click at [451, 249] on div "Horário: 12:00" at bounding box center [462, 253] width 262 height 10
click at [328, 241] on input "Ordem de chegada Consumidos: 6 / 10 Horário: 12:00 Clínica: Centro de Parto Nor…" at bounding box center [325, 237] width 6 height 8
radio input "true"
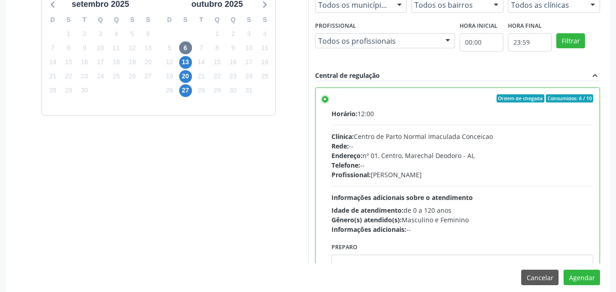
scroll to position [396, 0]
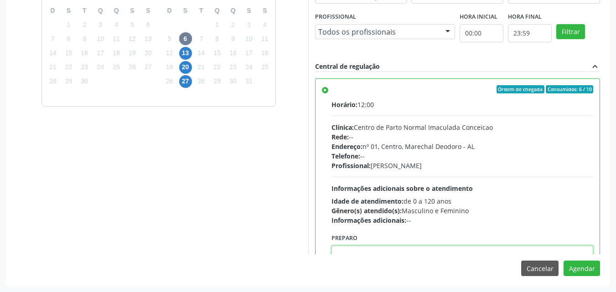
click at [556, 253] on textarea at bounding box center [462, 263] width 262 height 35
paste textarea "LAUDO DE CITOLOGIA DE ATÉ 6 MESES; TRATAMENTO DE 7 A 10 DIAS COM POMADA OU HORM…"
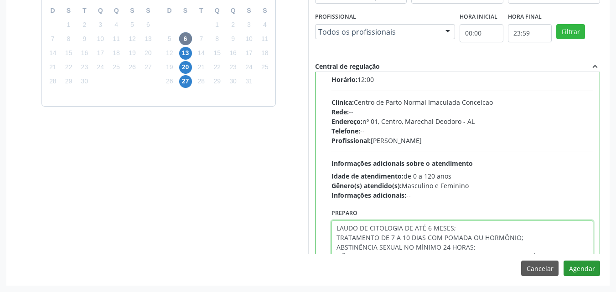
type textarea "LAUDO DE CITOLOGIA DE ATÉ 6 MESES; TRATAMENTO DE 7 A 10 DIAS COM POMADA OU HORM…"
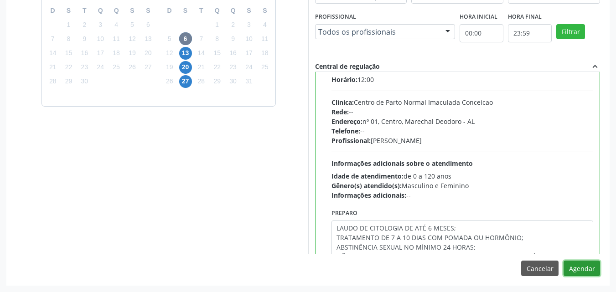
click at [573, 268] on button "Agendar" at bounding box center [581, 268] width 36 height 15
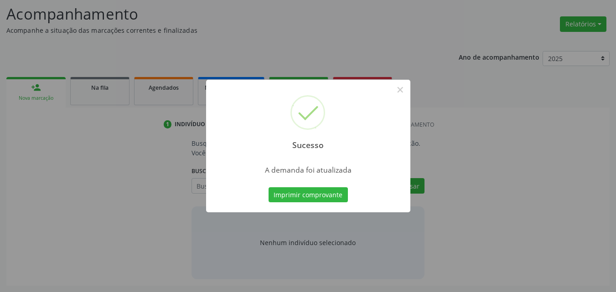
scroll to position [125, 0]
click at [268, 187] on button "Imprimir comprovante" at bounding box center [307, 194] width 79 height 15
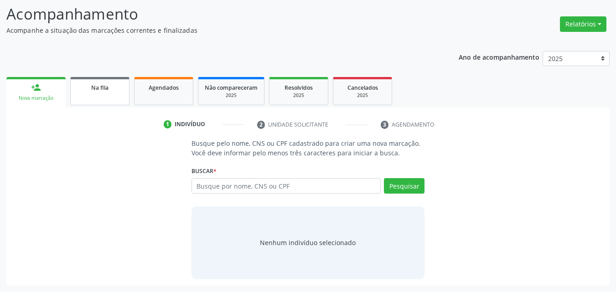
click at [119, 92] on div "Na fila" at bounding box center [100, 87] width 46 height 10
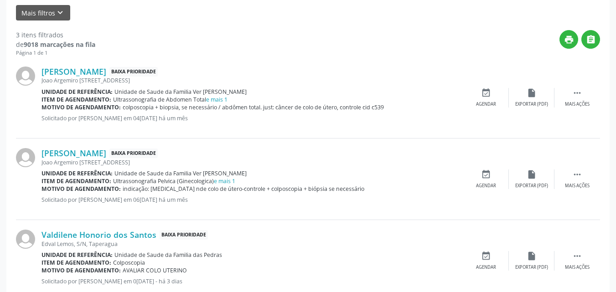
scroll to position [307, 0]
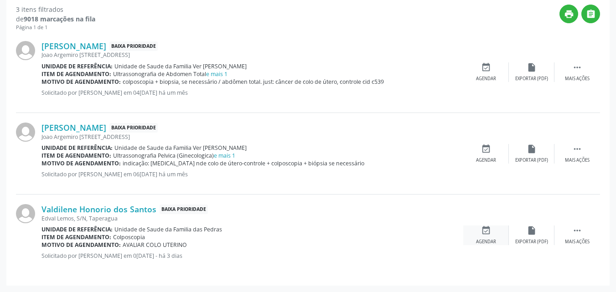
click at [482, 233] on icon "event_available" at bounding box center [486, 231] width 10 height 10
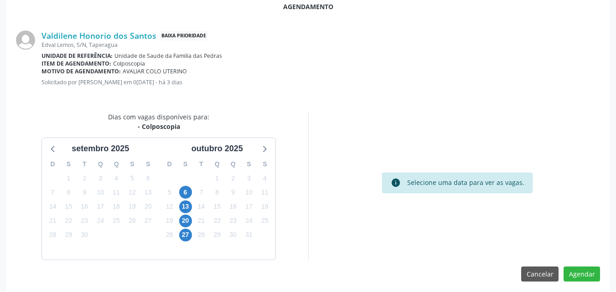
scroll to position [248, 0]
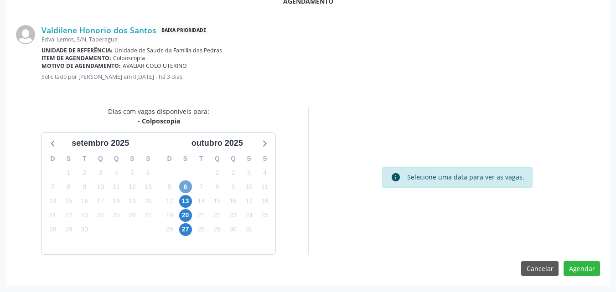
click at [180, 185] on span "6" at bounding box center [185, 186] width 13 height 13
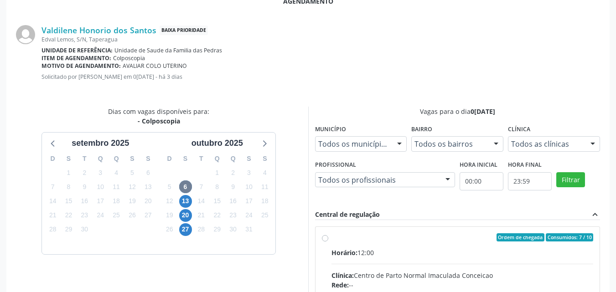
click at [452, 241] on div "Ordem de chegada Consumidos: 7 / 10" at bounding box center [462, 237] width 262 height 8
click at [328, 241] on input "Ordem de chegada Consumidos: 7 / 10 Horário: 12:00 Clínica: Centro de Parto Nor…" at bounding box center [325, 237] width 6 height 8
radio input "true"
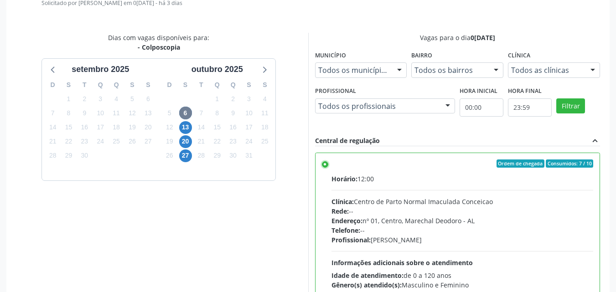
scroll to position [396, 0]
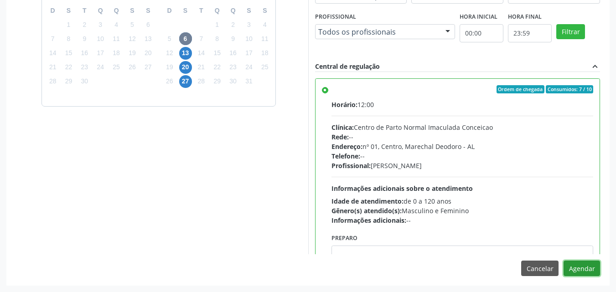
click at [584, 269] on button "Agendar" at bounding box center [581, 268] width 36 height 15
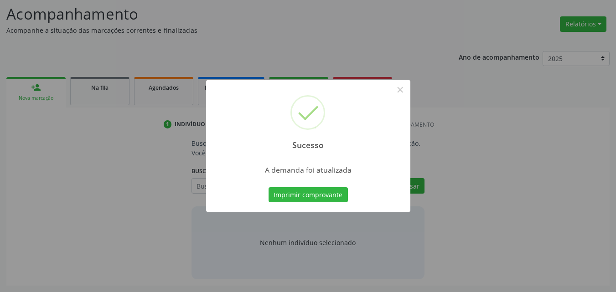
scroll to position [125, 0]
click at [268, 187] on button "Imprimir comprovante" at bounding box center [307, 194] width 79 height 15
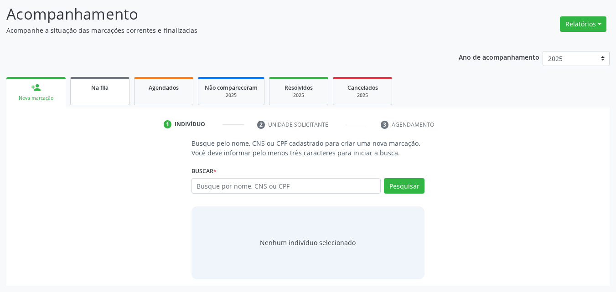
click at [109, 93] on link "Na fila" at bounding box center [99, 91] width 59 height 28
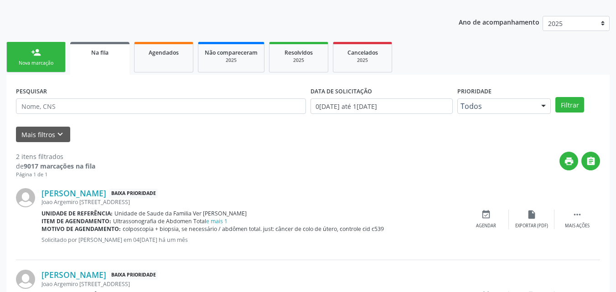
scroll to position [225, 0]
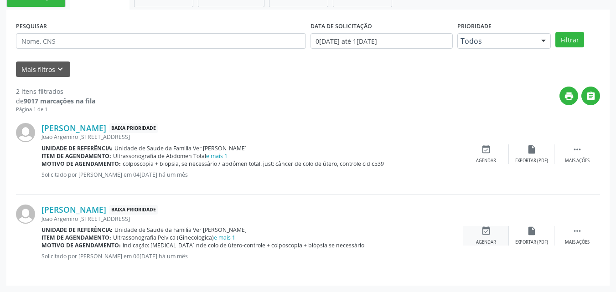
click at [491, 242] on div "Agendar" at bounding box center [486, 242] width 20 height 6
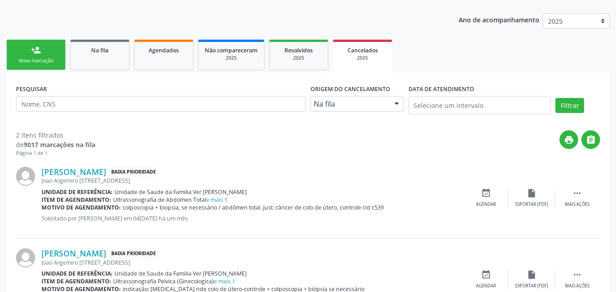
scroll to position [0, 0]
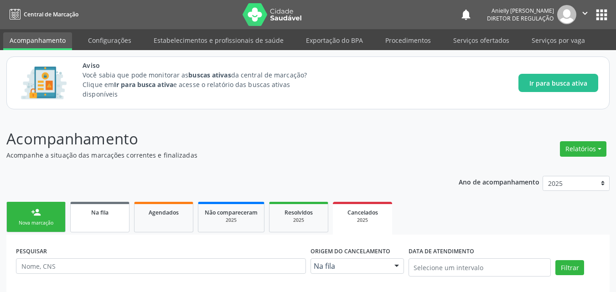
click at [112, 205] on link "Na fila" at bounding box center [99, 217] width 59 height 31
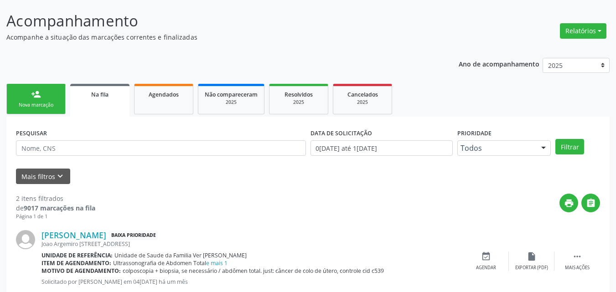
scroll to position [108, 0]
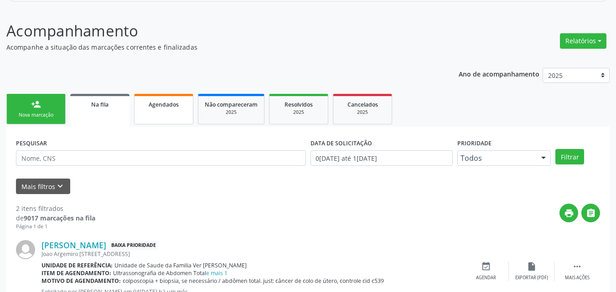
click at [155, 115] on link "Agendados" at bounding box center [163, 109] width 59 height 31
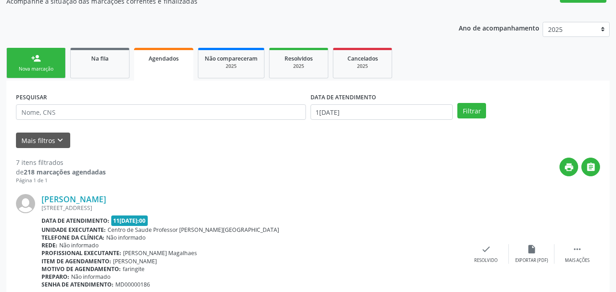
scroll to position [139, 0]
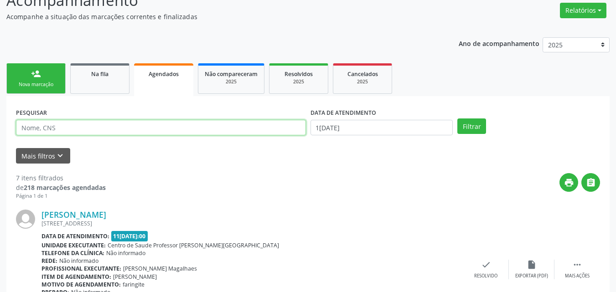
click at [112, 128] on input "text" at bounding box center [161, 127] width 290 height 15
type input "ANIETE DE LIMA"
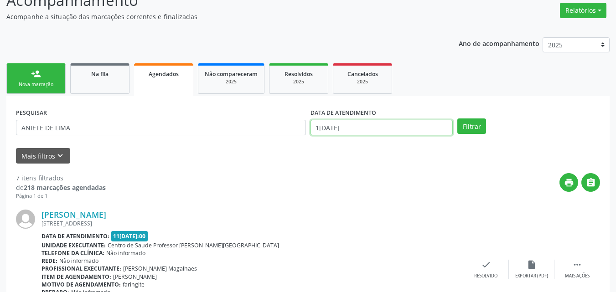
click at [390, 123] on input "1[DATE]" at bounding box center [381, 127] width 143 height 15
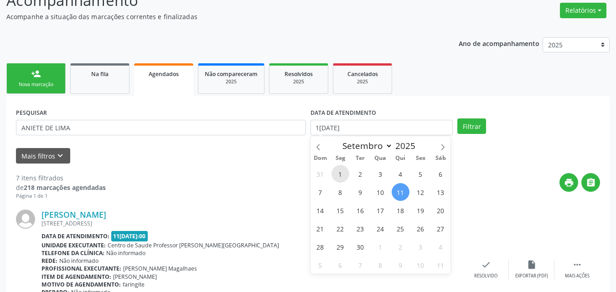
click at [344, 174] on span "1" at bounding box center [340, 174] width 18 height 18
type input "01[DATE]"
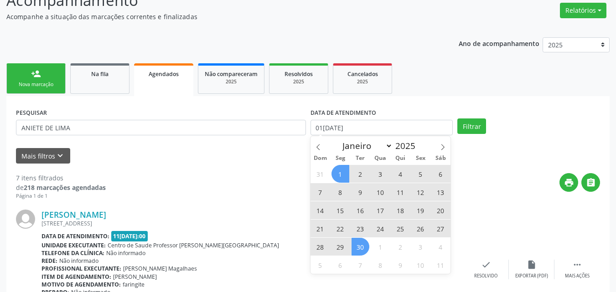
click at [357, 249] on span "30" at bounding box center [360, 247] width 18 height 18
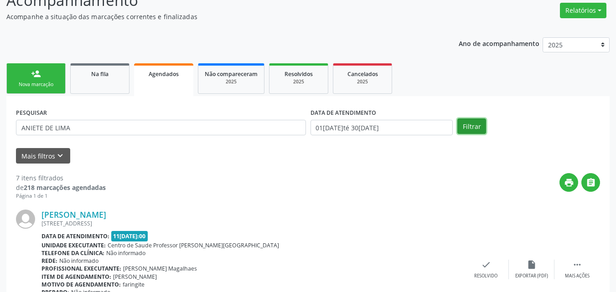
click at [468, 130] on button "Filtrar" at bounding box center [471, 125] width 29 height 15
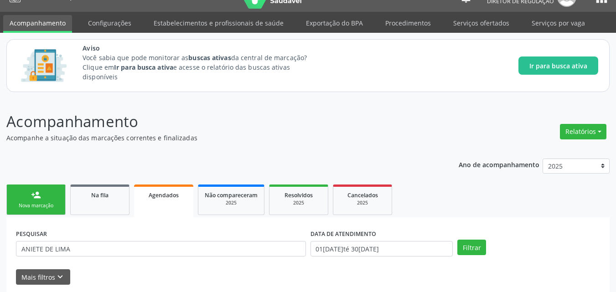
scroll to position [0, 0]
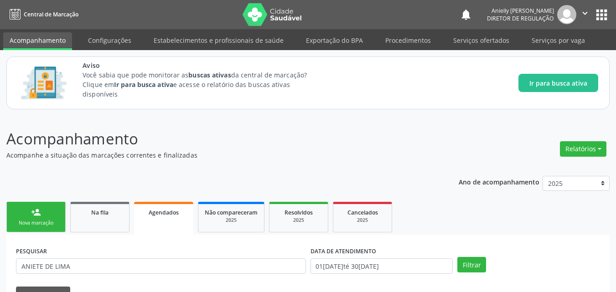
click at [575, 18] on div "Anielly [PERSON_NAME] Diretor de regulação" at bounding box center [531, 14] width 89 height 19
click at [580, 14] on icon "" at bounding box center [585, 13] width 10 height 10
click at [563, 57] on link "Sair" at bounding box center [561, 55] width 63 height 13
